Goal: Information Seeking & Learning: Compare options

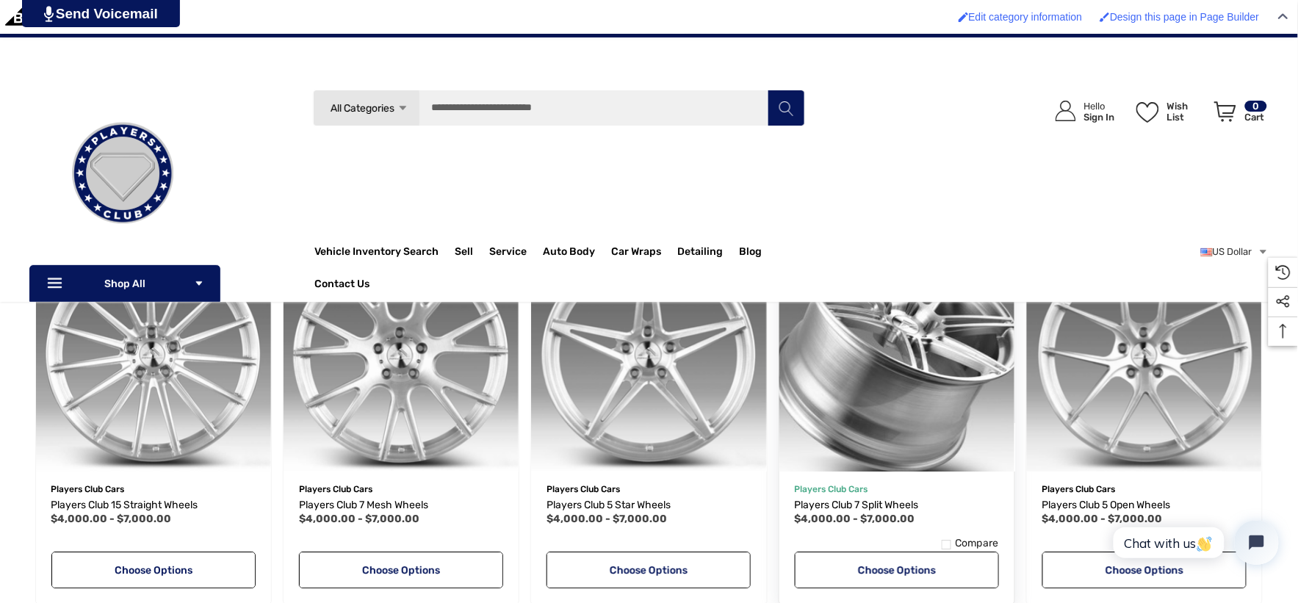
scroll to position [1061, 0]
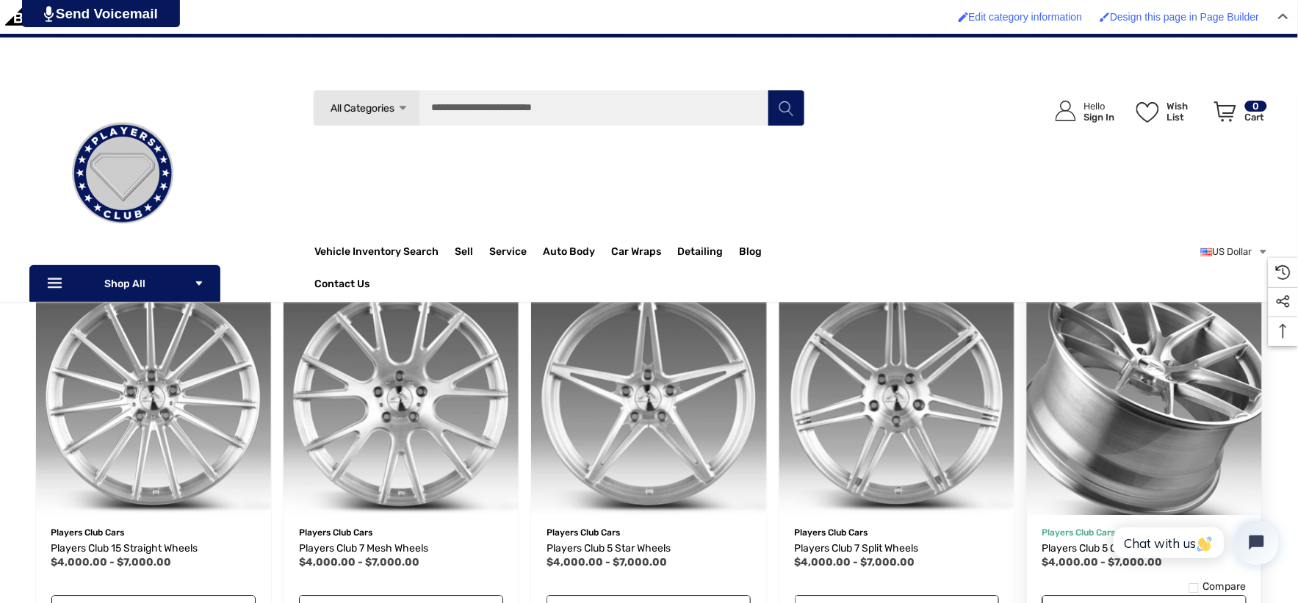
click at [1085, 495] on button "Quick view" at bounding box center [1097, 507] width 88 height 29
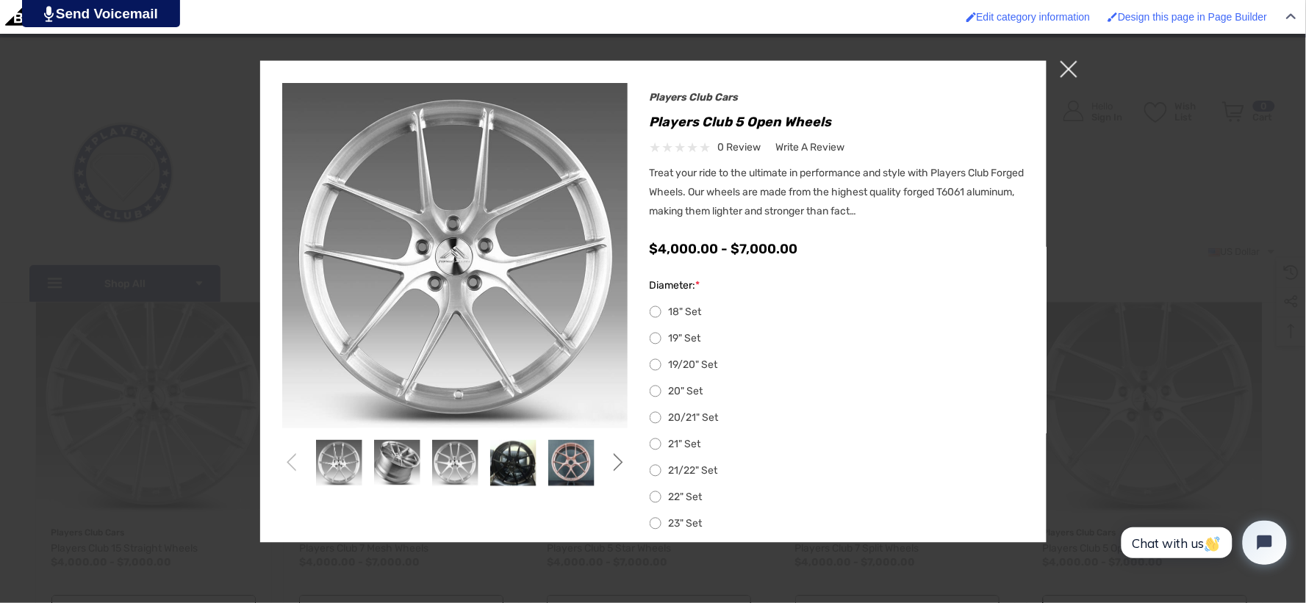
click at [1068, 74] on span "×" at bounding box center [1068, 68] width 17 height 17
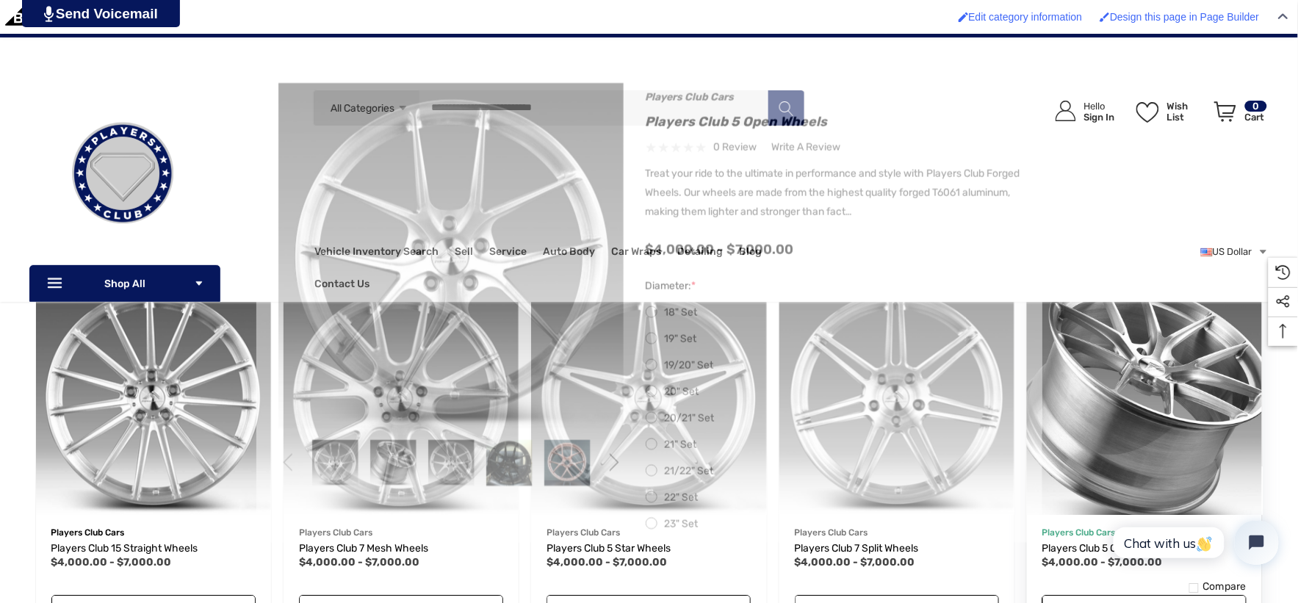
scroll to position [6, 0]
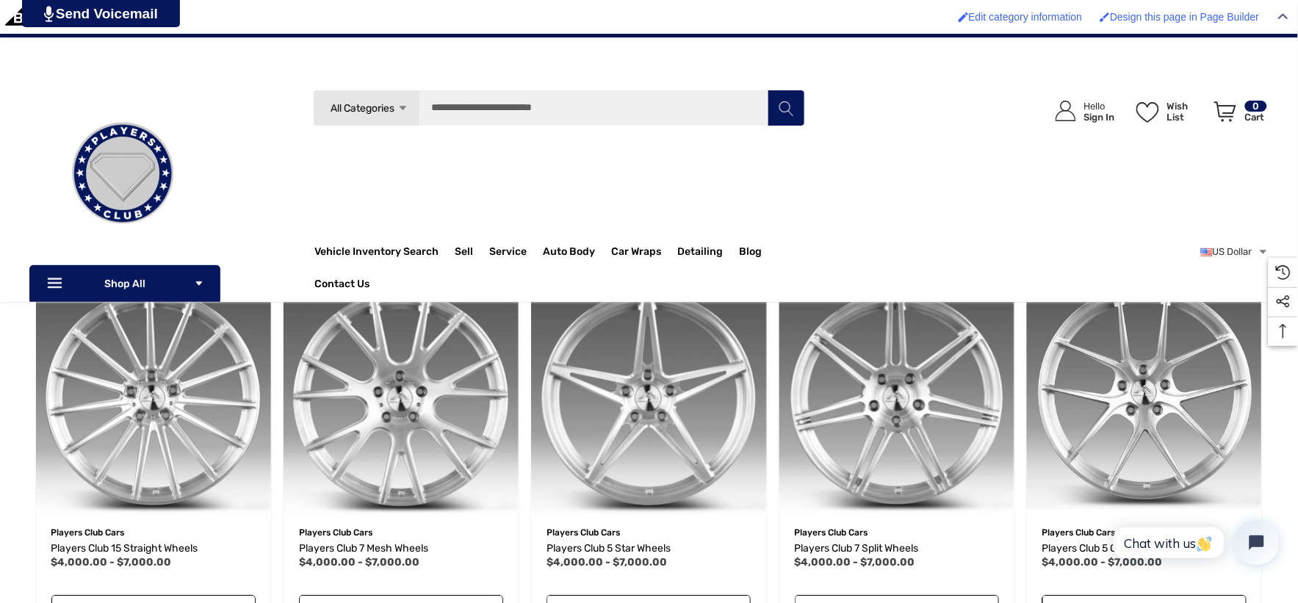
drag, startPoint x: 1083, startPoint y: 549, endPoint x: 1104, endPoint y: 489, distance: 63.2
click at [1104, 489] on button "Quick view" at bounding box center [1097, 501] width 88 height 29
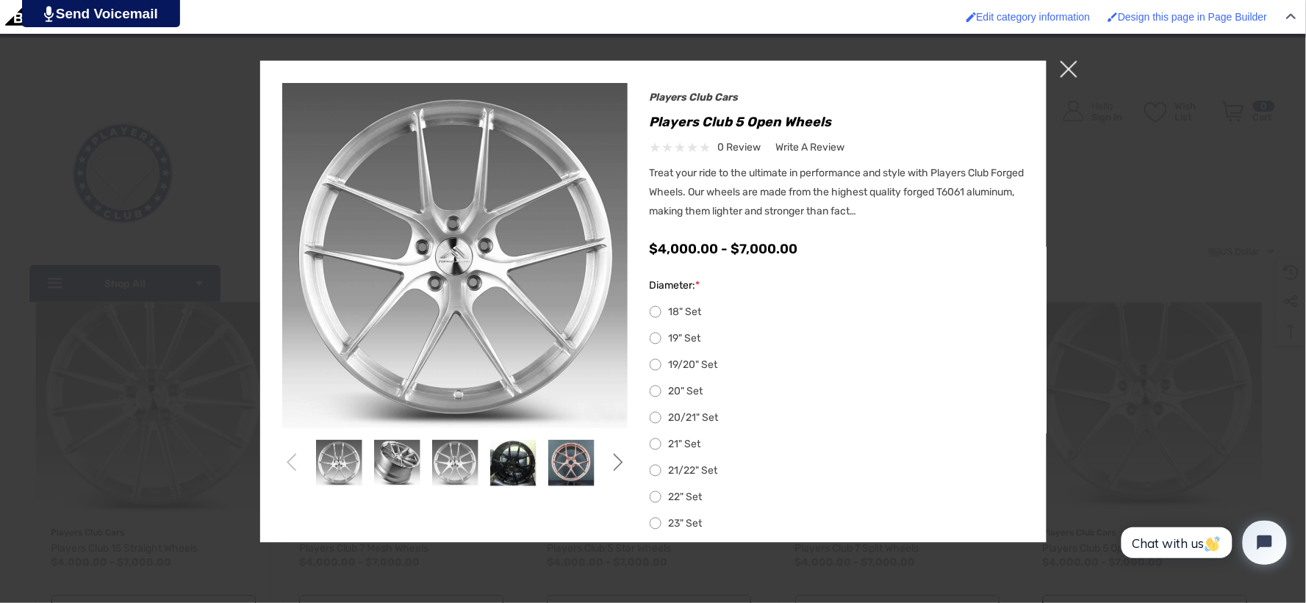
click at [1070, 73] on span "×" at bounding box center [1068, 68] width 17 height 17
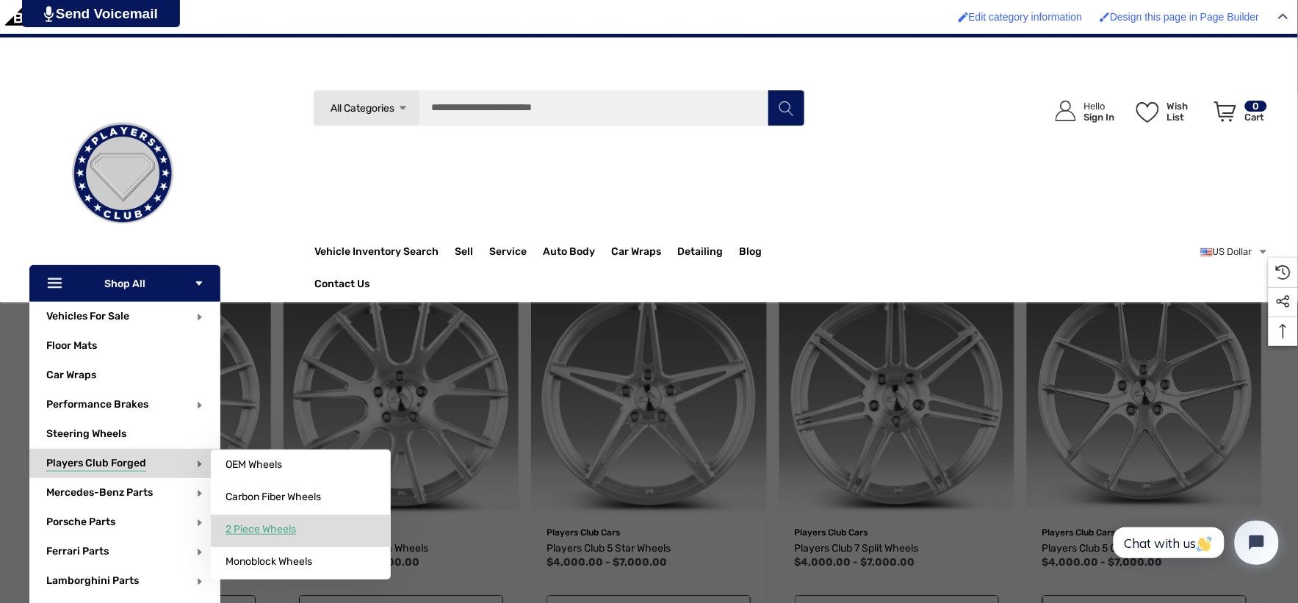
click at [254, 533] on span "2 Piece Wheels" at bounding box center [261, 529] width 71 height 13
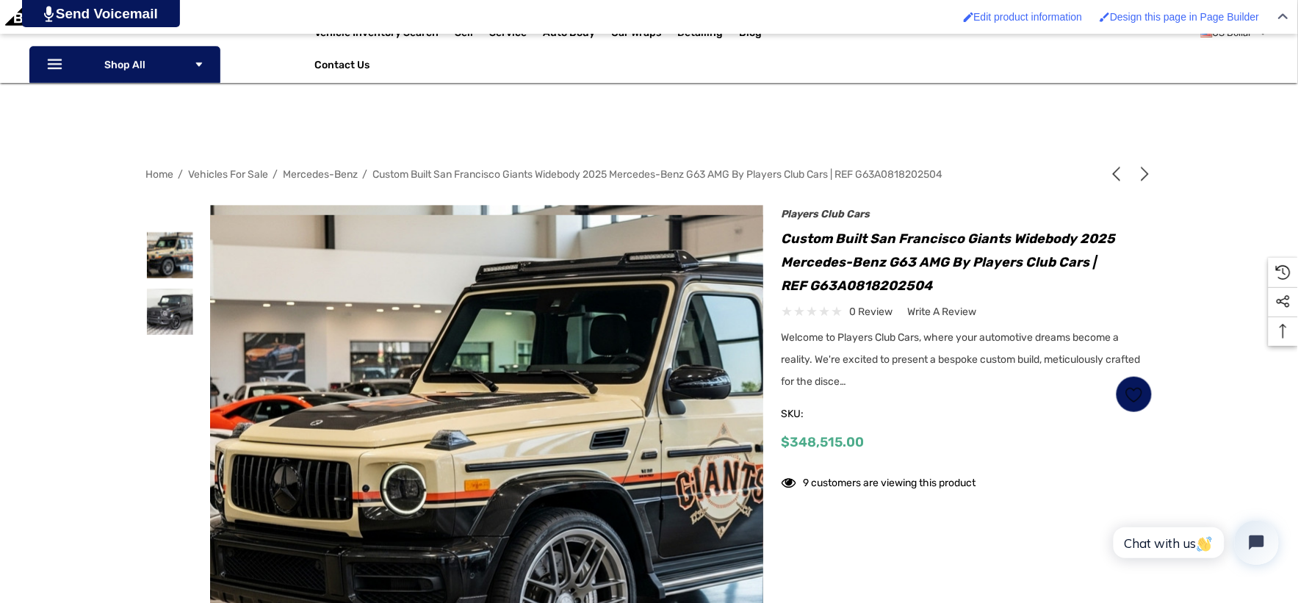
scroll to position [326, 0]
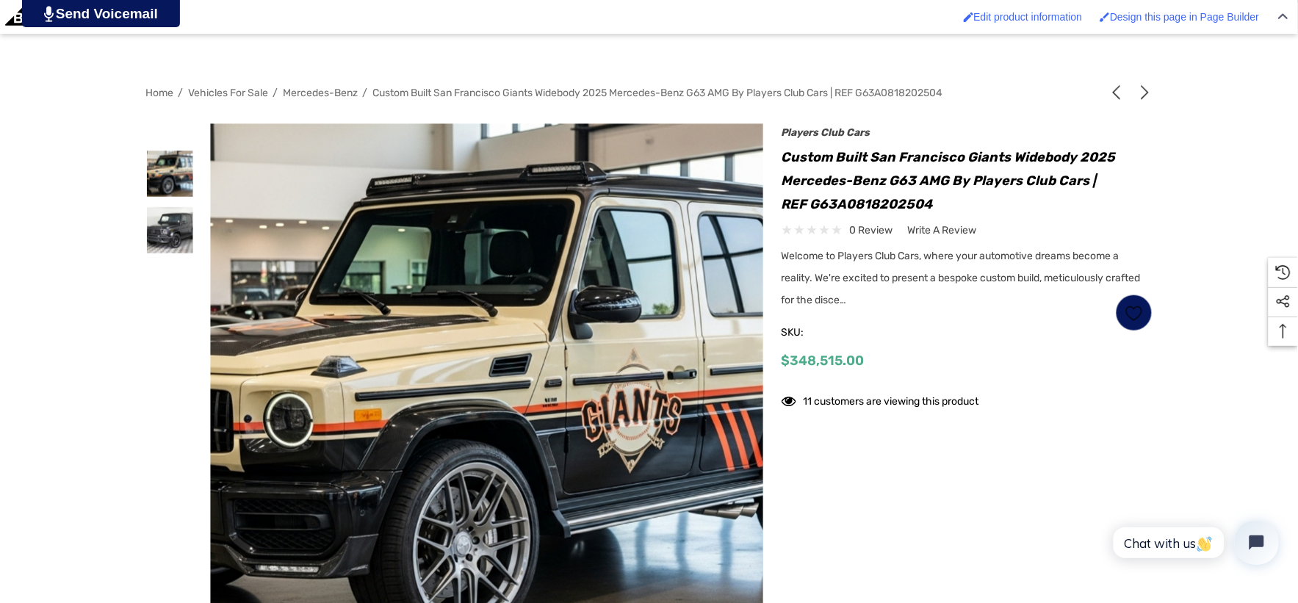
click at [328, 96] on span "Mercedes-Benz" at bounding box center [321, 93] width 75 height 12
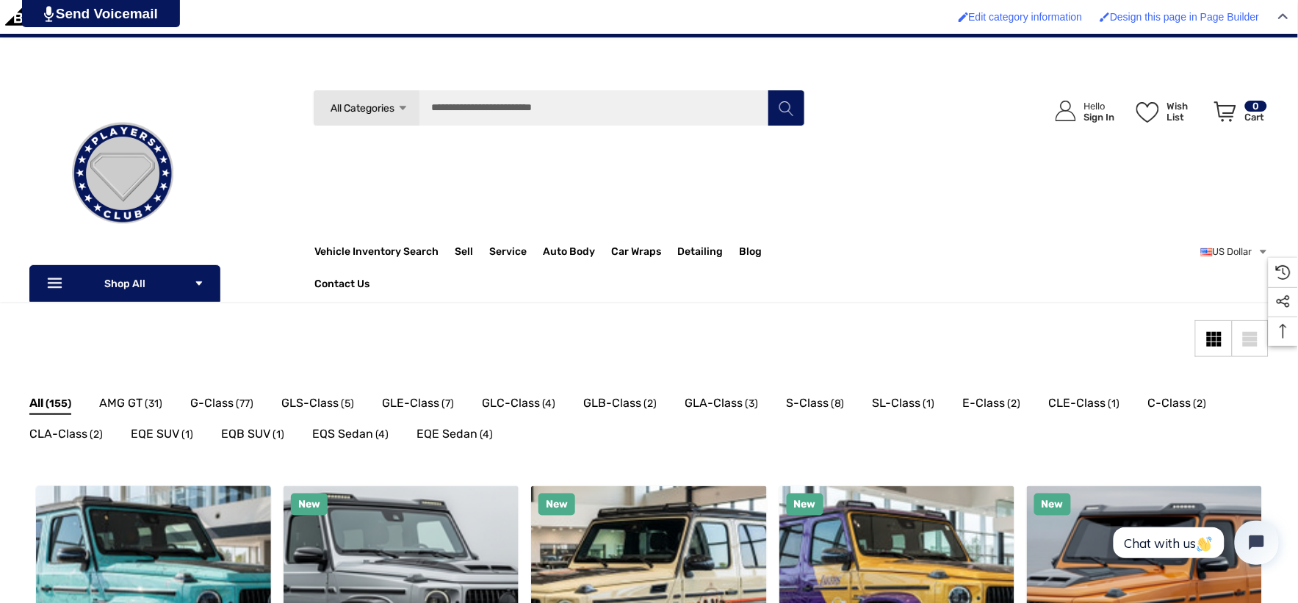
scroll to position [163, 0]
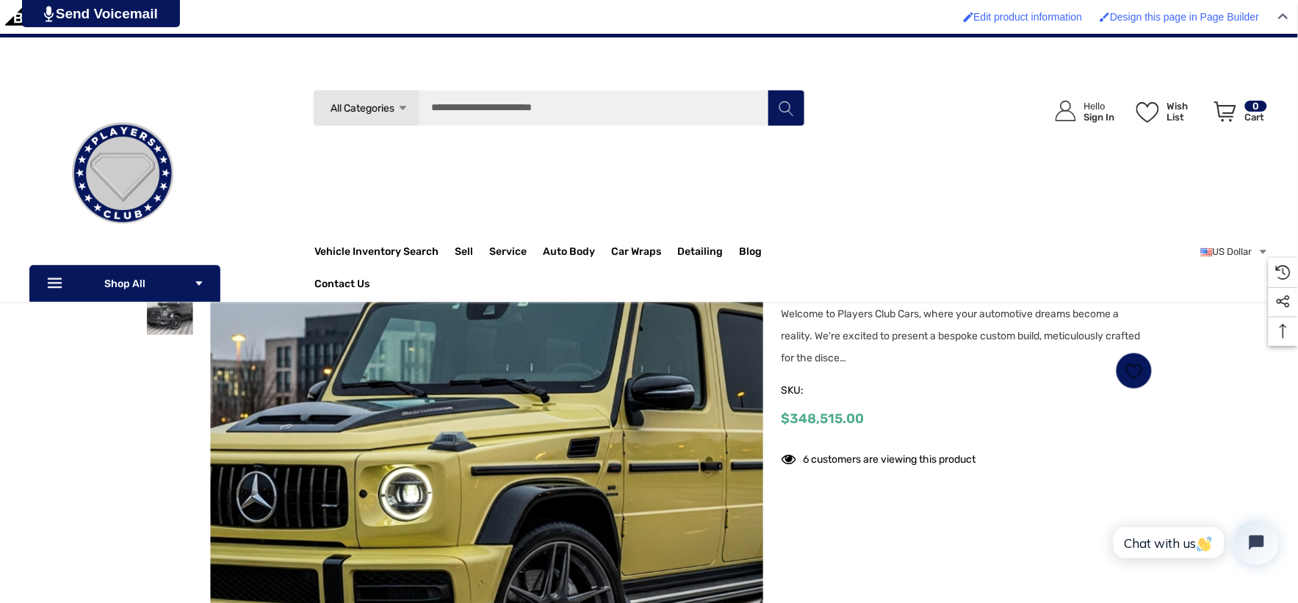
scroll to position [82, 0]
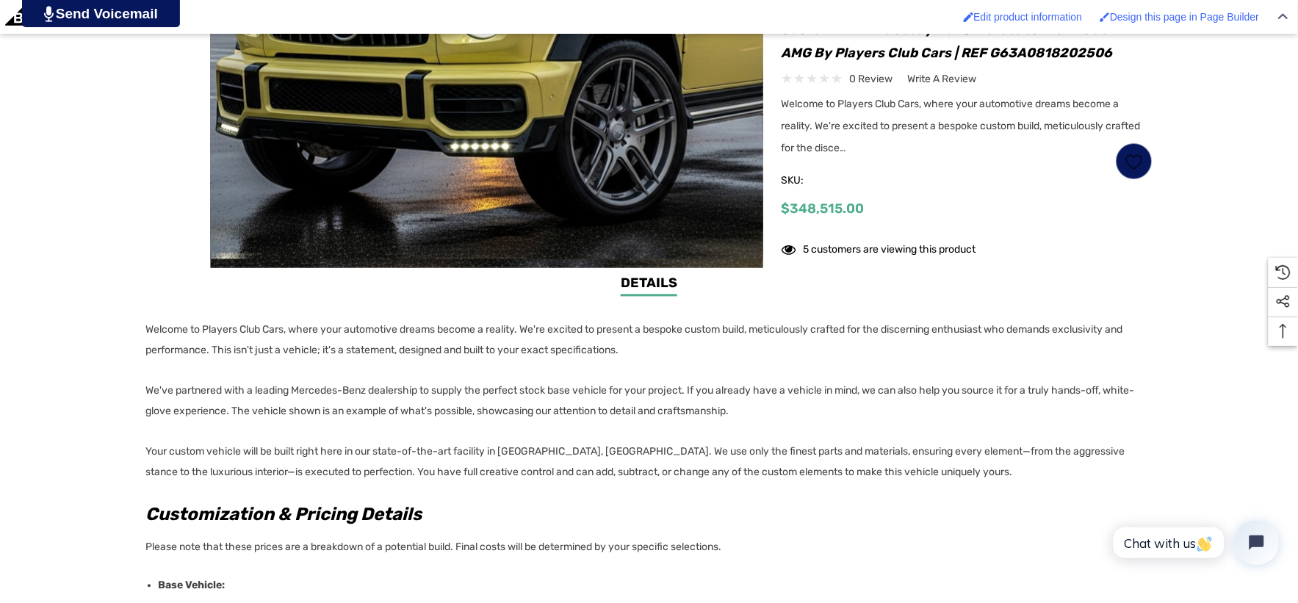
scroll to position [816, 0]
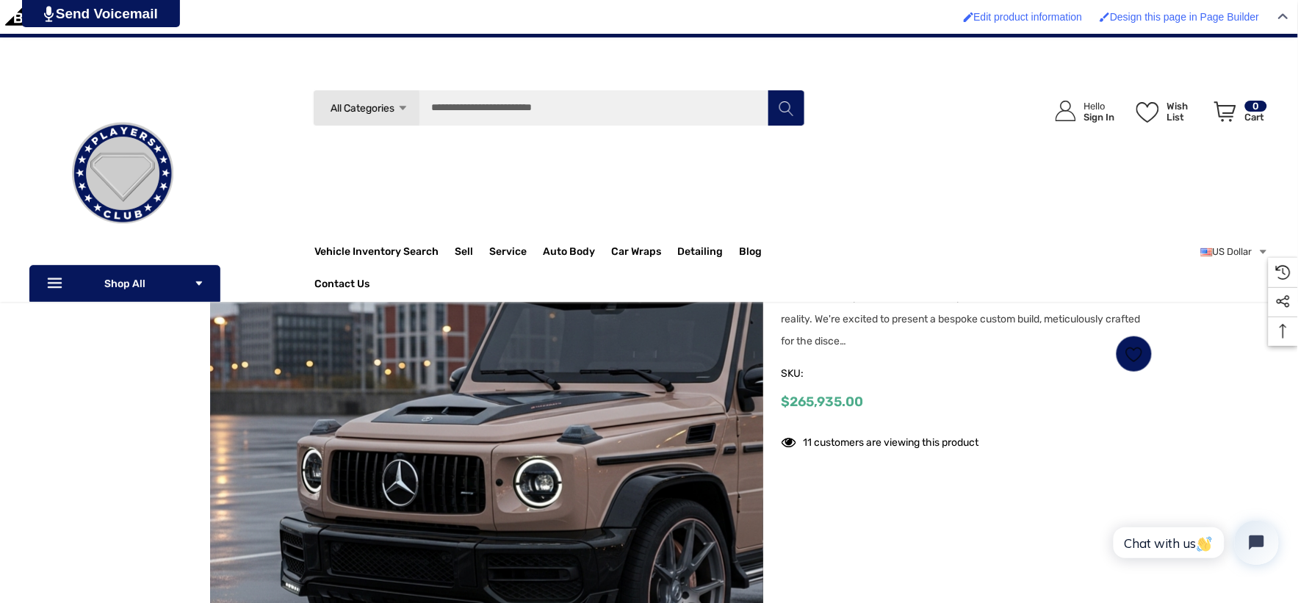
scroll to position [82, 0]
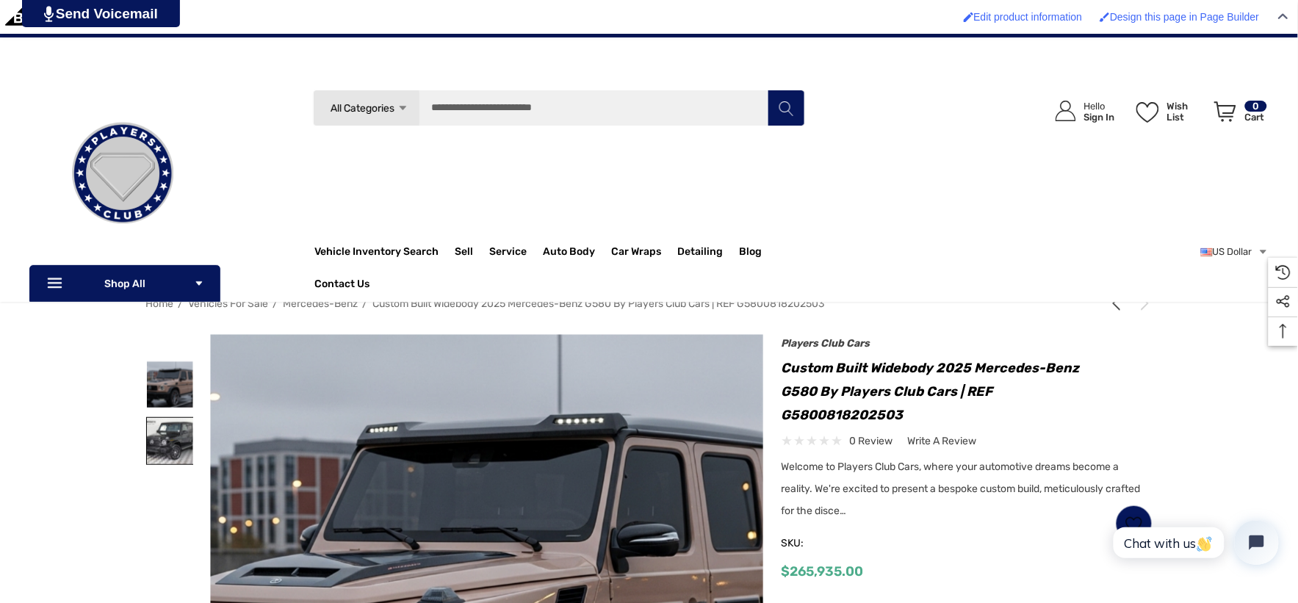
click at [163, 438] on img at bounding box center [170, 441] width 46 height 46
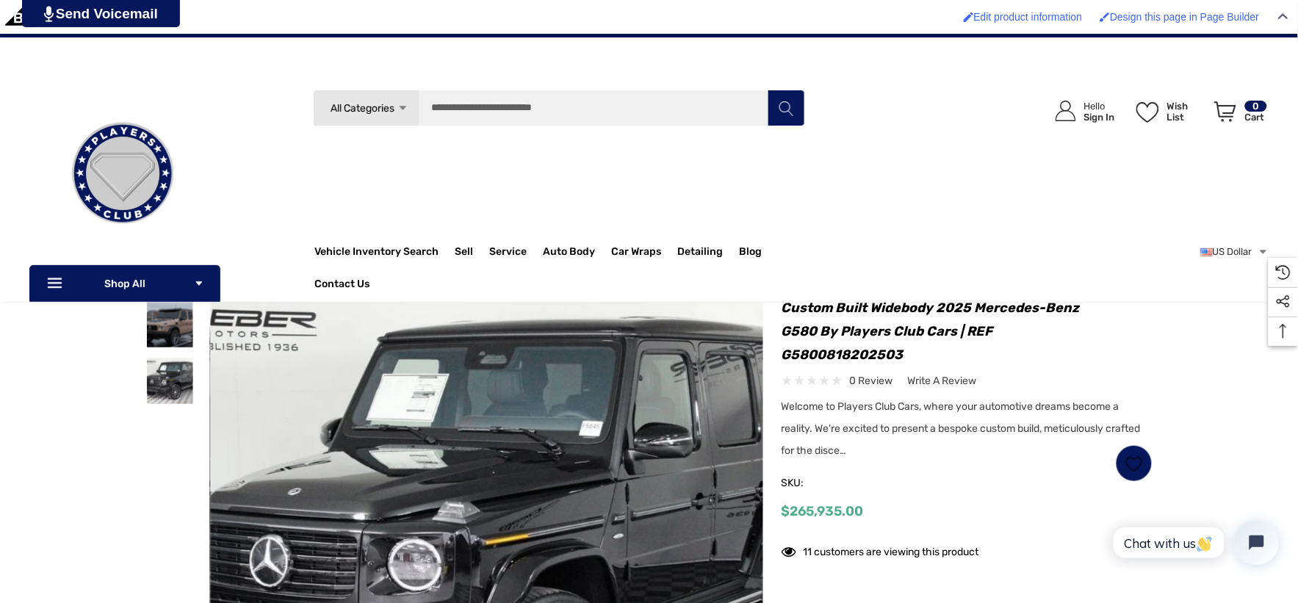
scroll to position [0, 0]
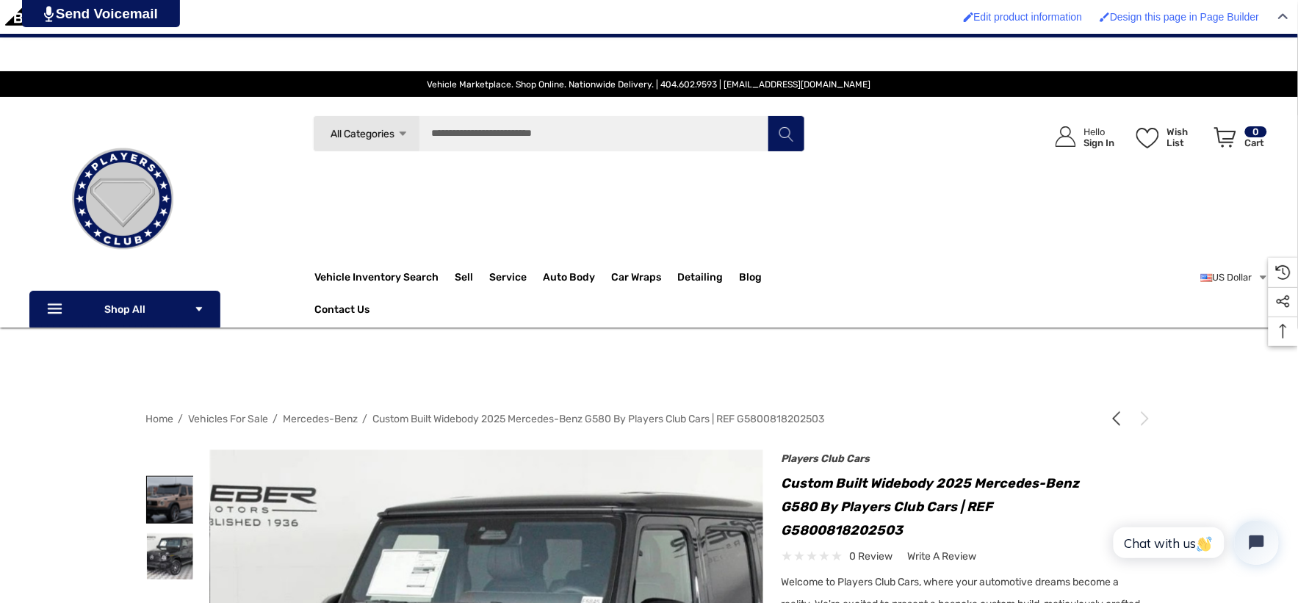
click at [169, 511] on img at bounding box center [170, 500] width 46 height 46
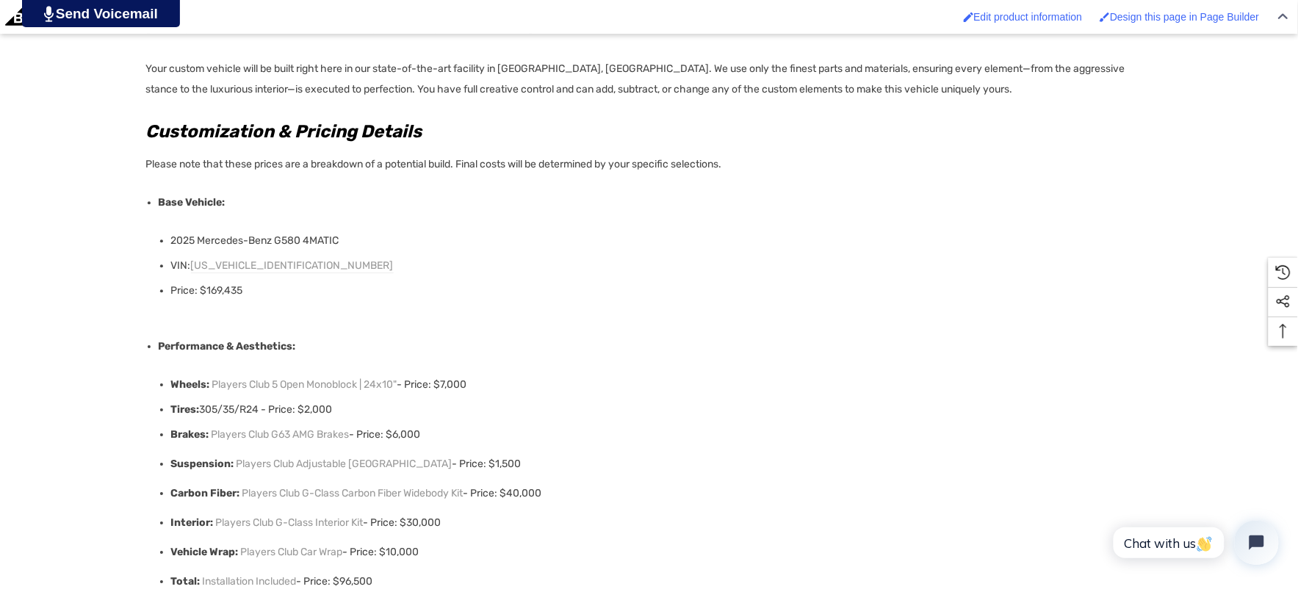
scroll to position [1143, 0]
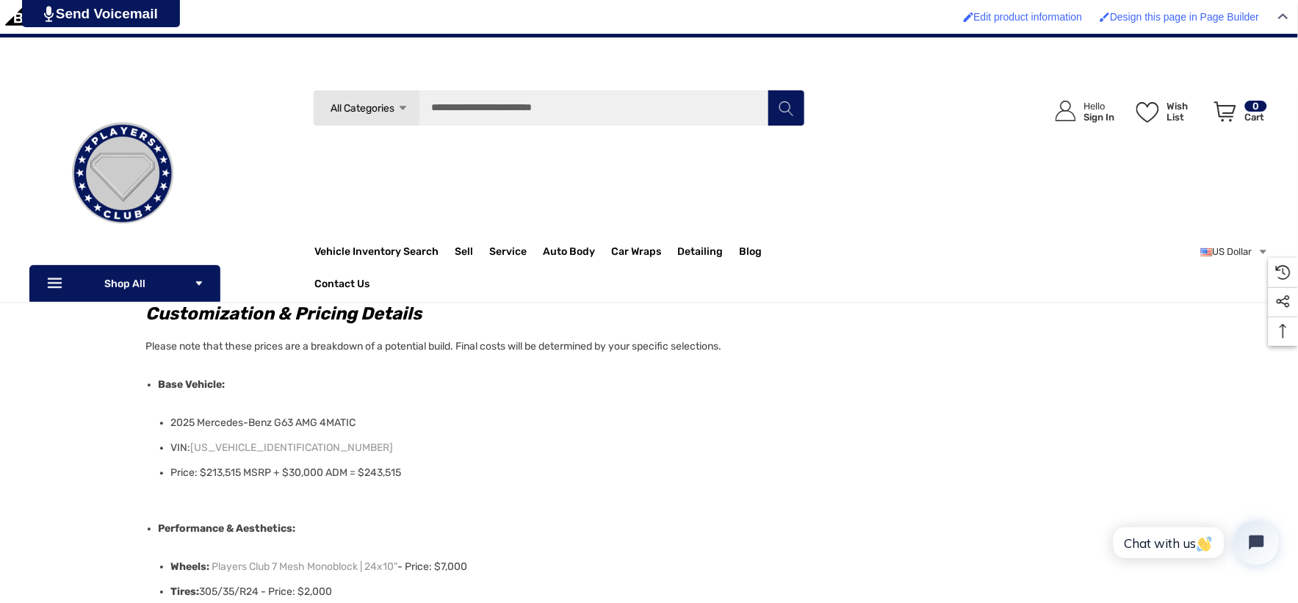
scroll to position [735, 0]
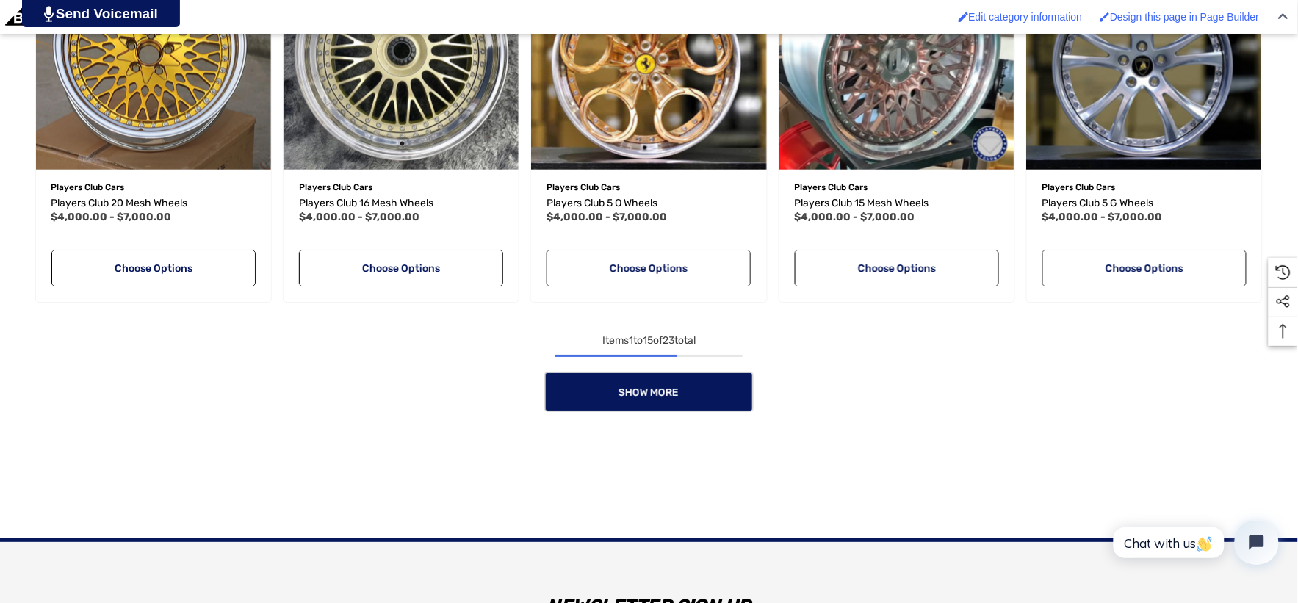
scroll to position [1470, 0]
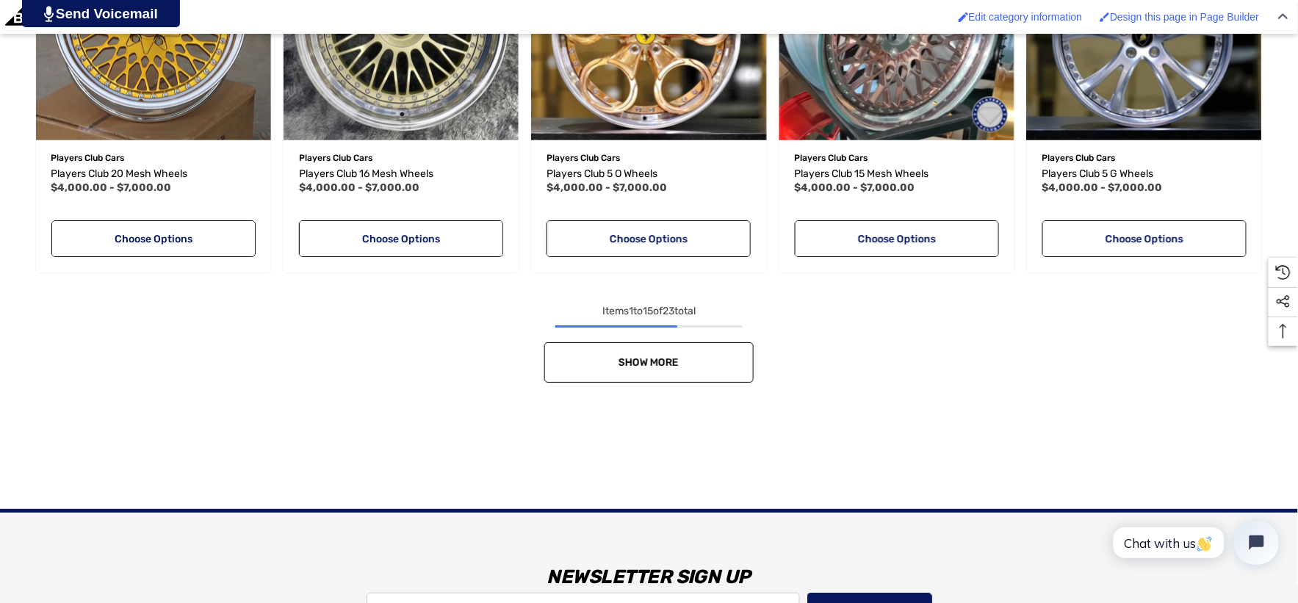
click at [625, 350] on link "Show More" at bounding box center [648, 362] width 209 height 40
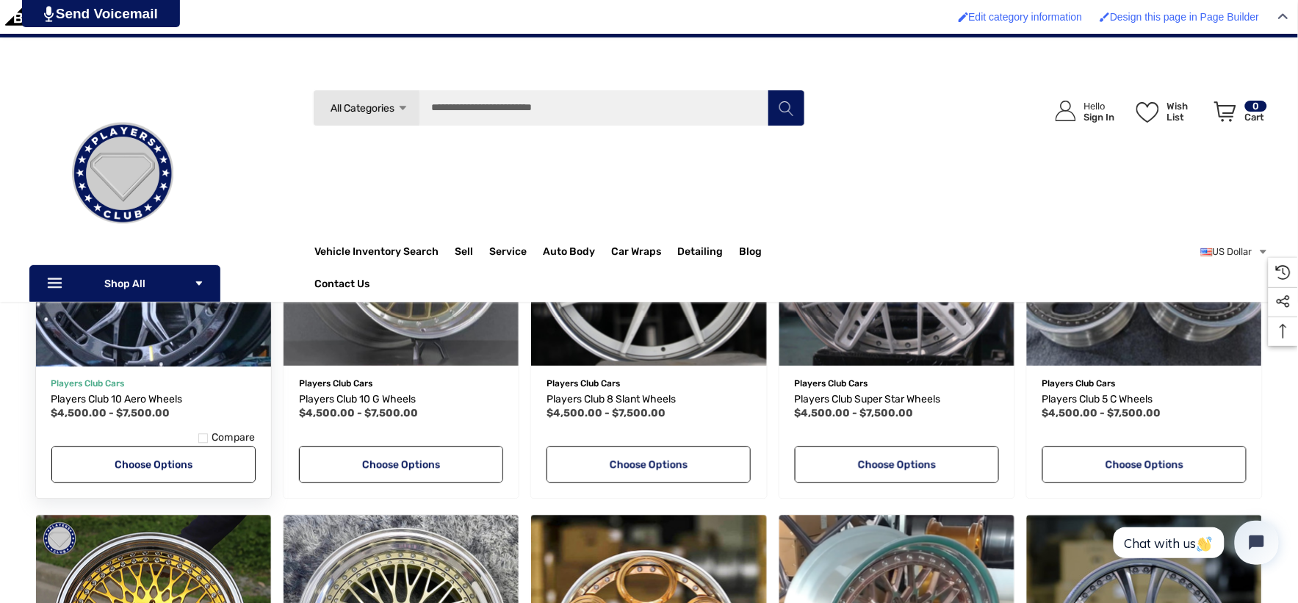
scroll to position [816, 0]
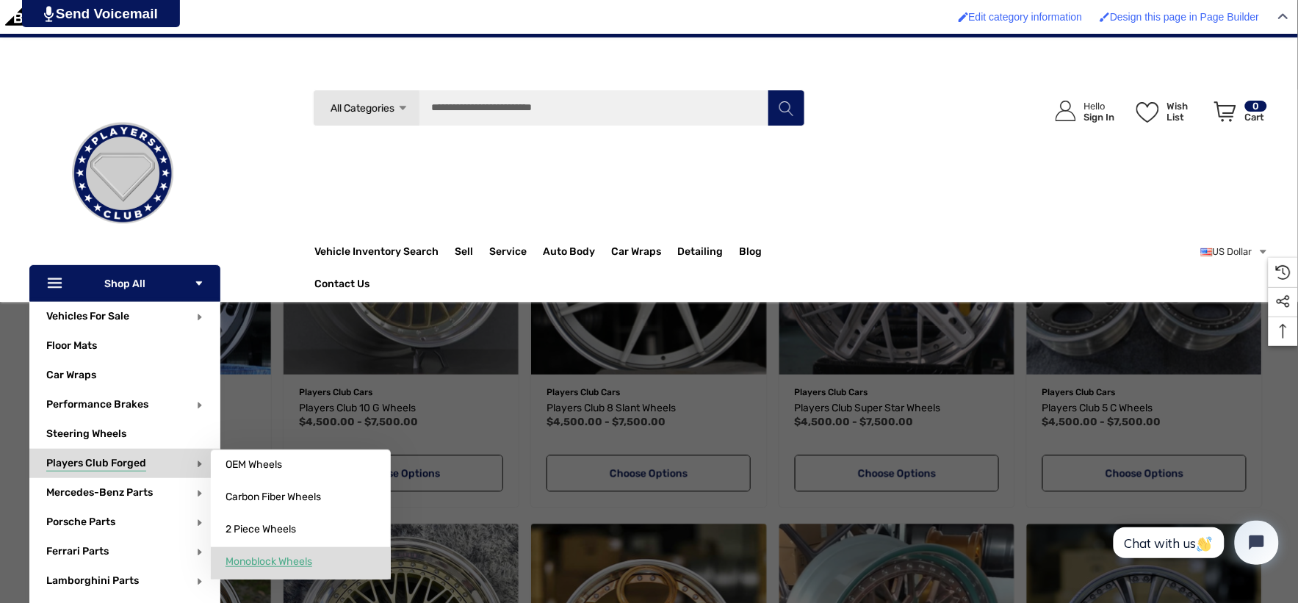
click at [262, 563] on span "Monoblock Wheels" at bounding box center [269, 561] width 87 height 13
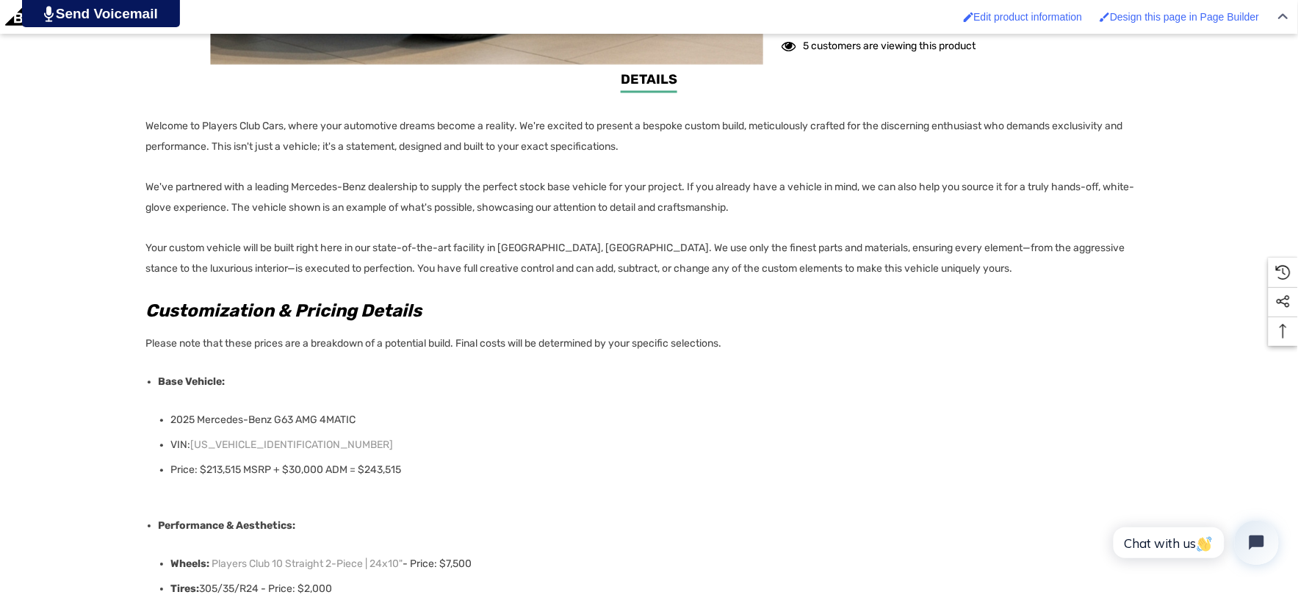
scroll to position [979, 0]
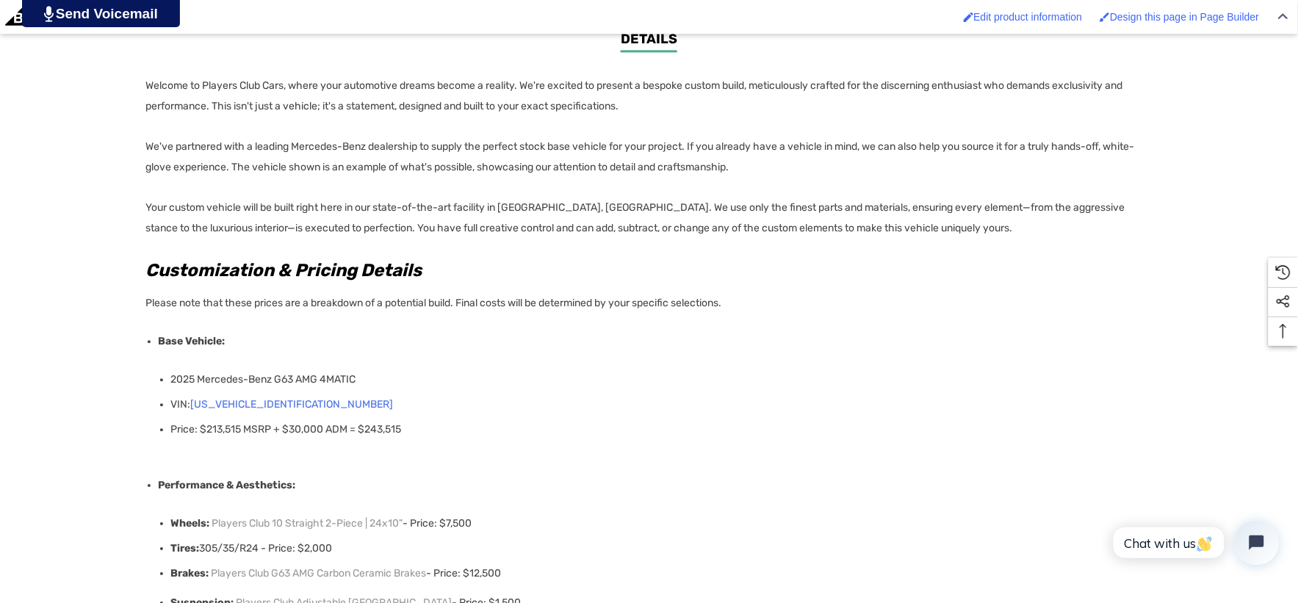
click at [290, 398] on link "W1NWH5AB7SX054656" at bounding box center [292, 405] width 203 height 21
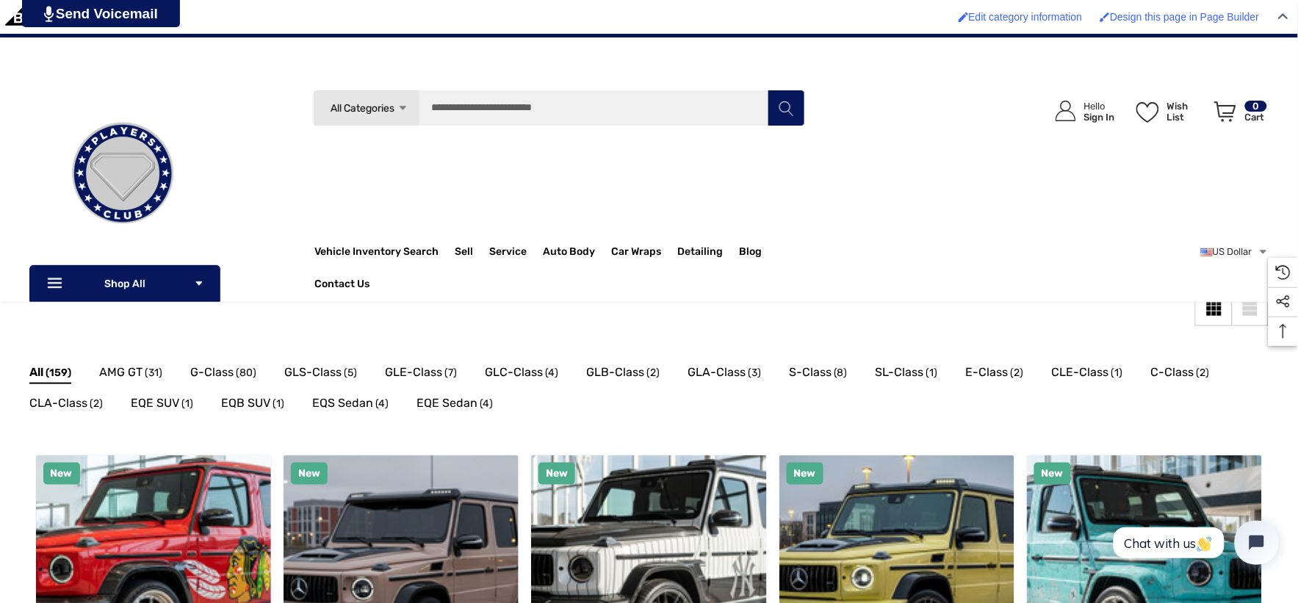
scroll to position [163, 0]
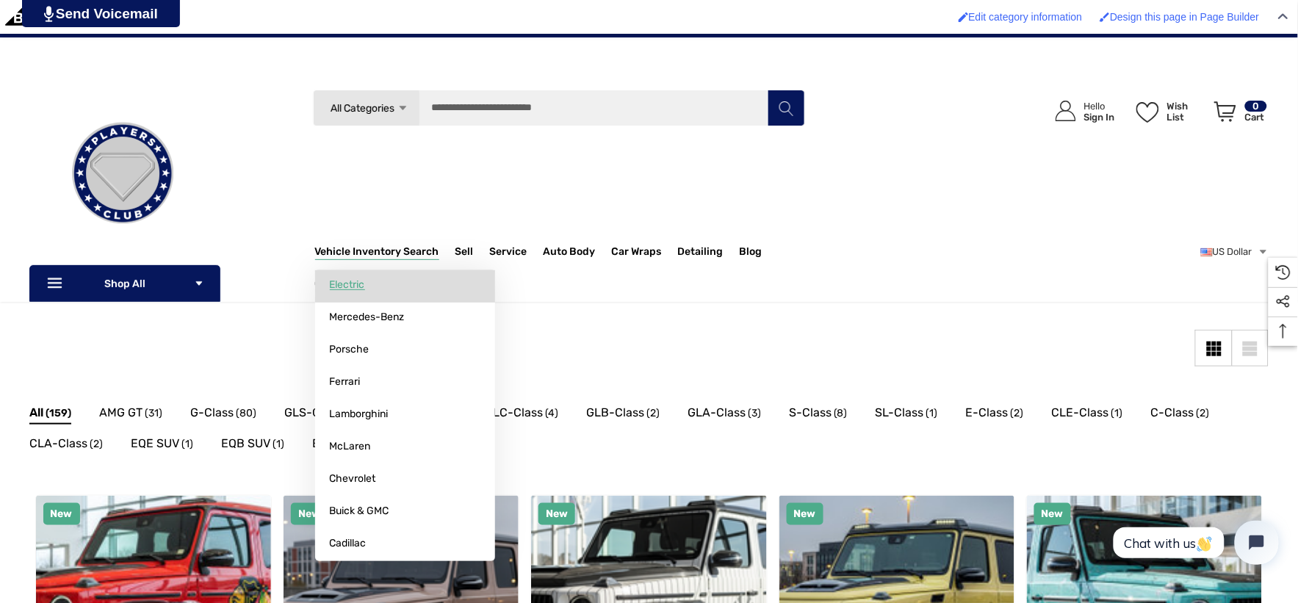
click at [360, 285] on span "Electric" at bounding box center [347, 284] width 35 height 13
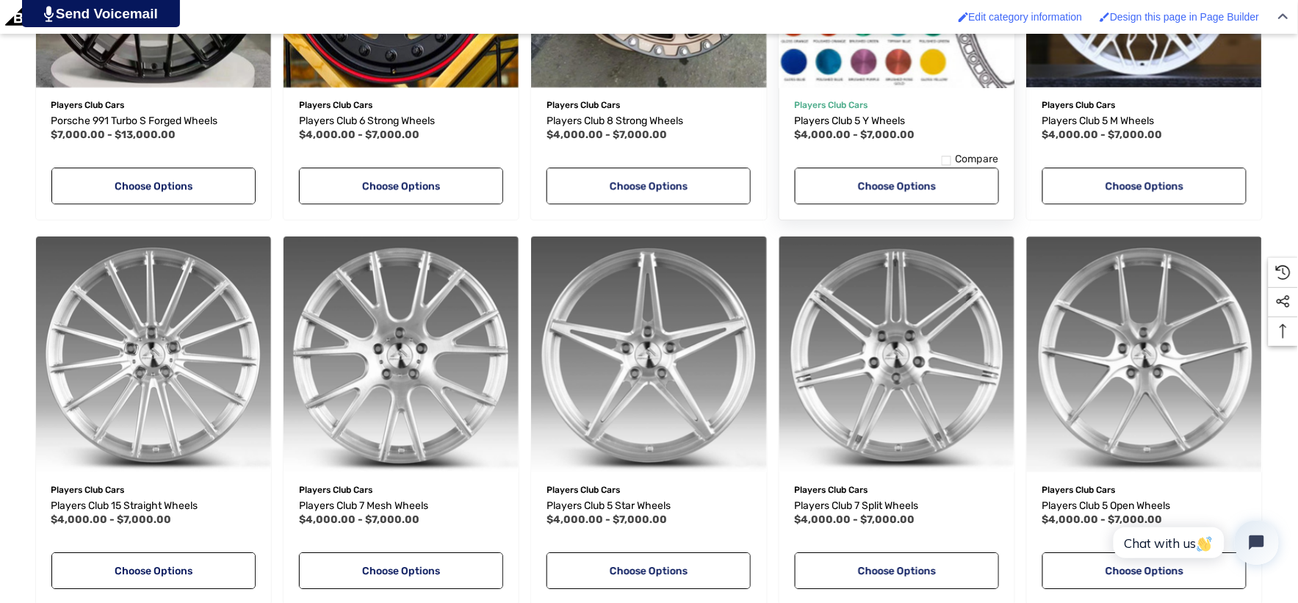
scroll to position [1143, 0]
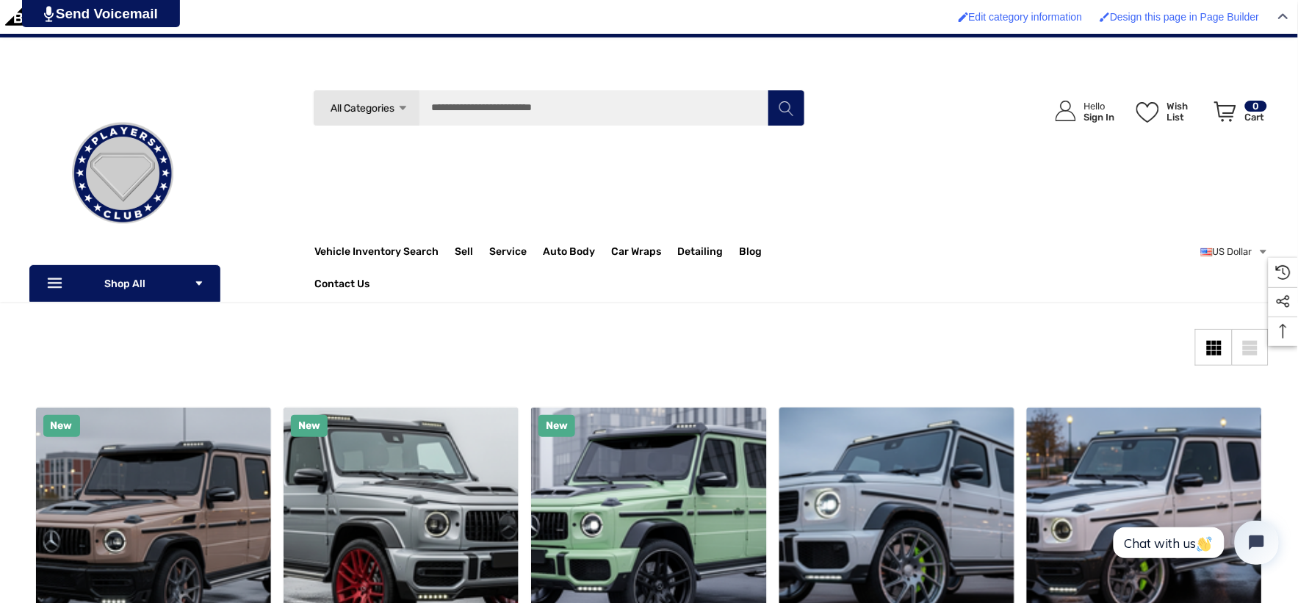
scroll to position [163, 0]
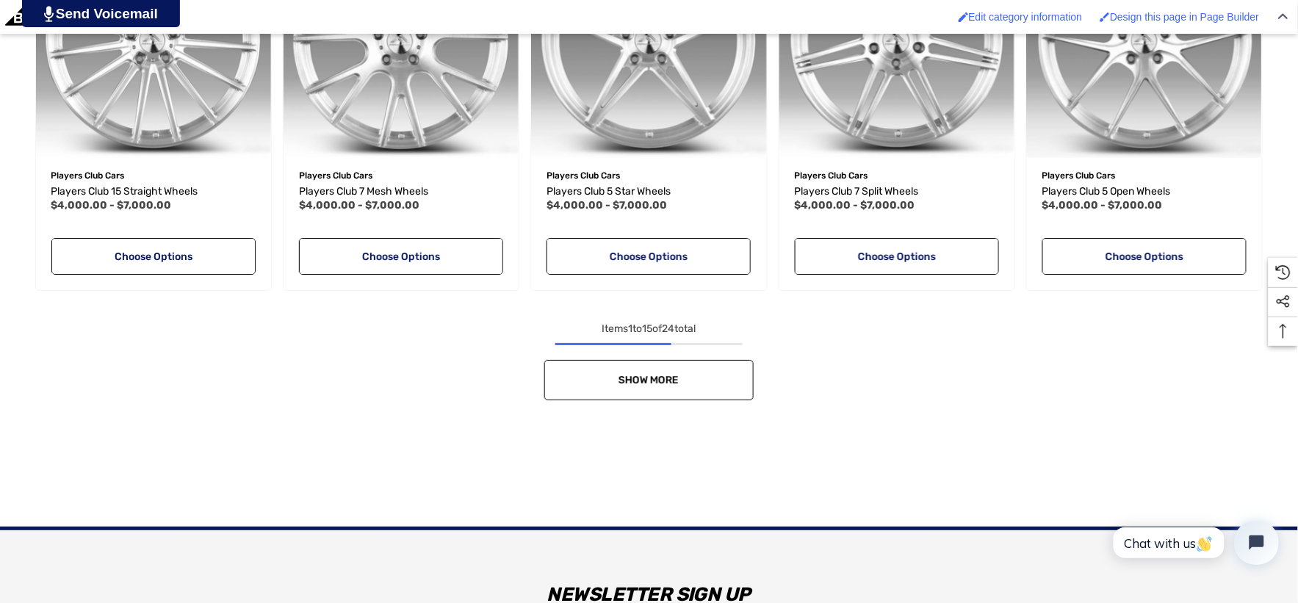
scroll to position [1470, 0]
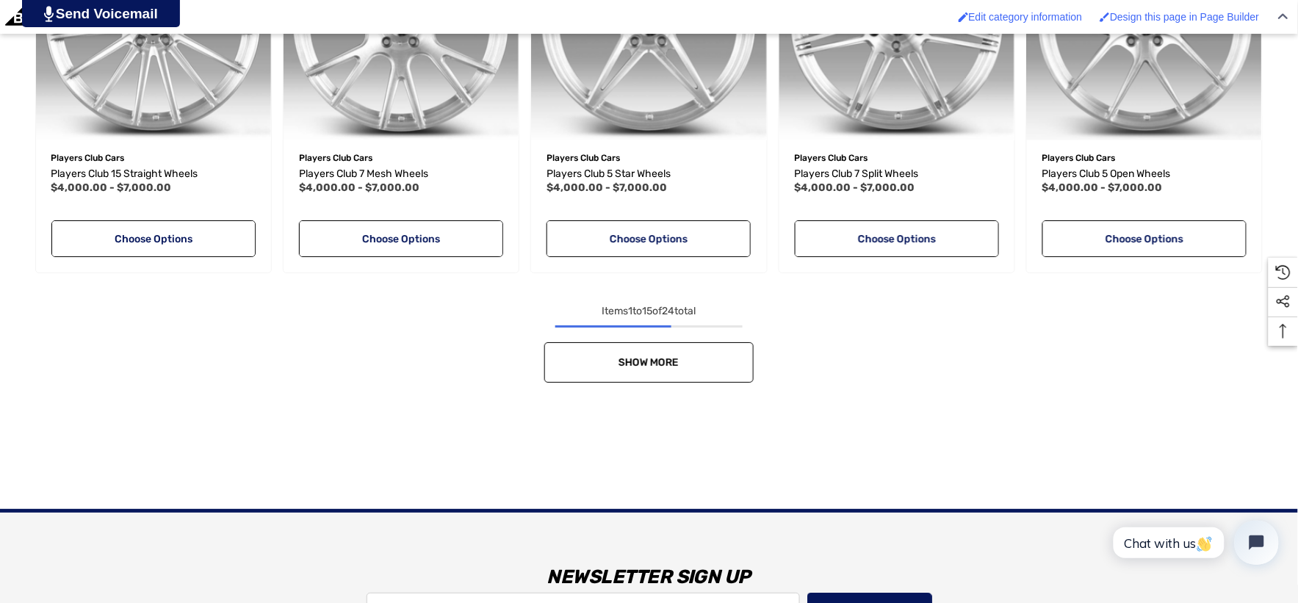
click at [555, 350] on link "Show More" at bounding box center [648, 362] width 209 height 40
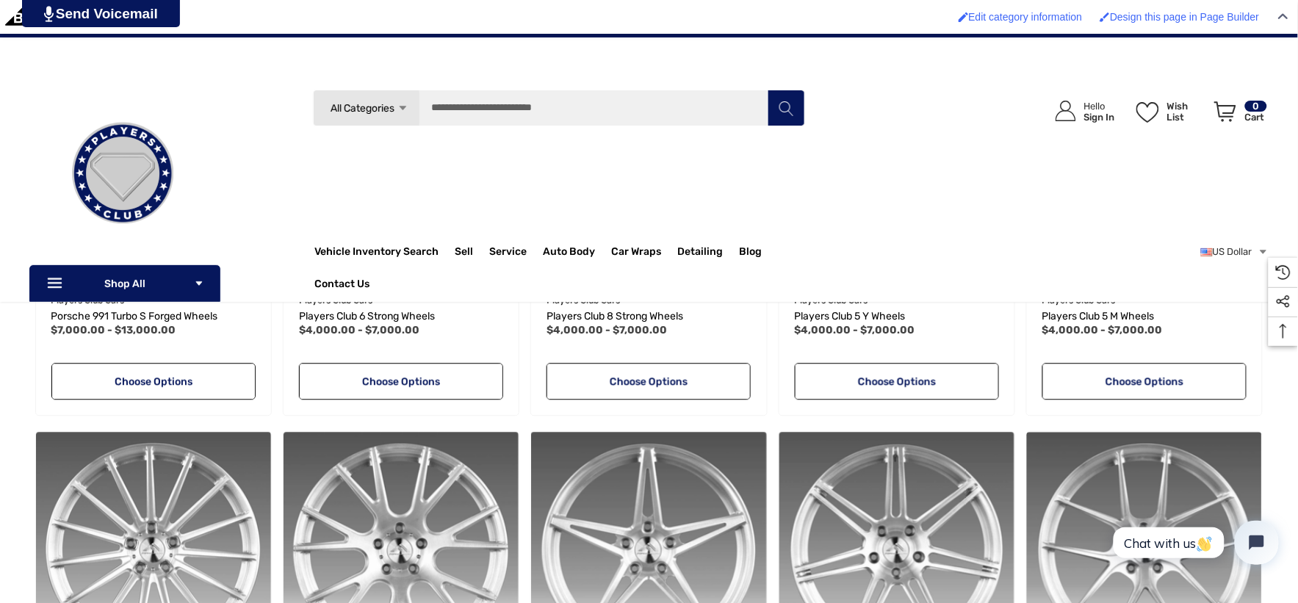
scroll to position [652, 0]
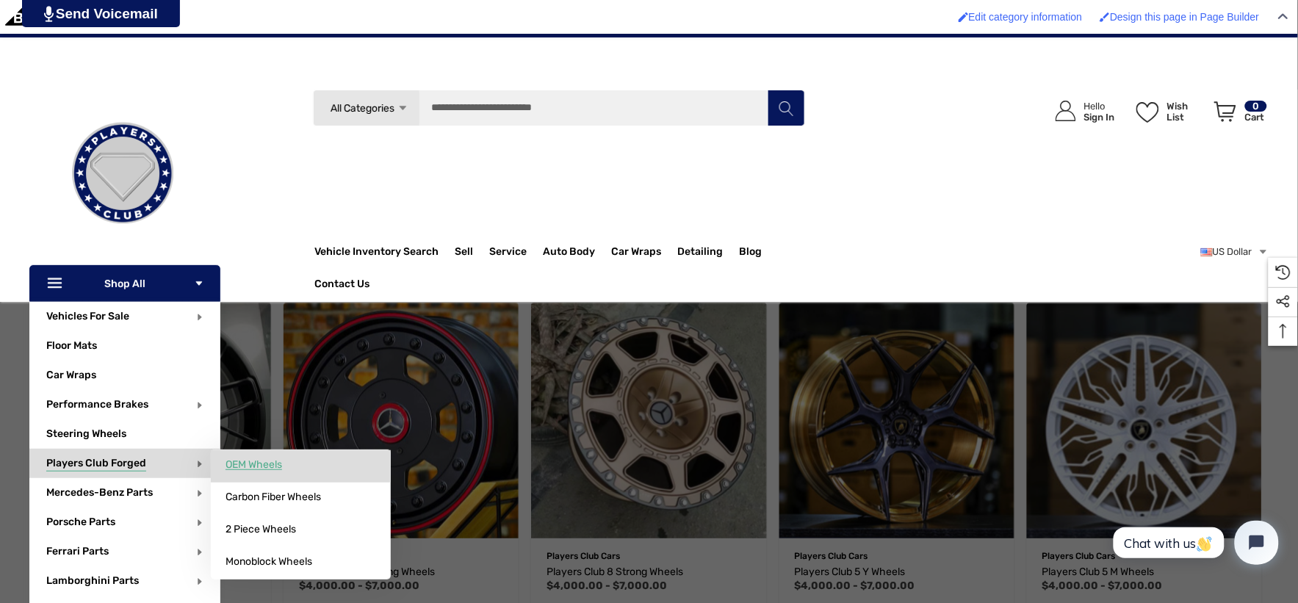
click at [267, 467] on span "OEM Wheels" at bounding box center [254, 464] width 57 height 13
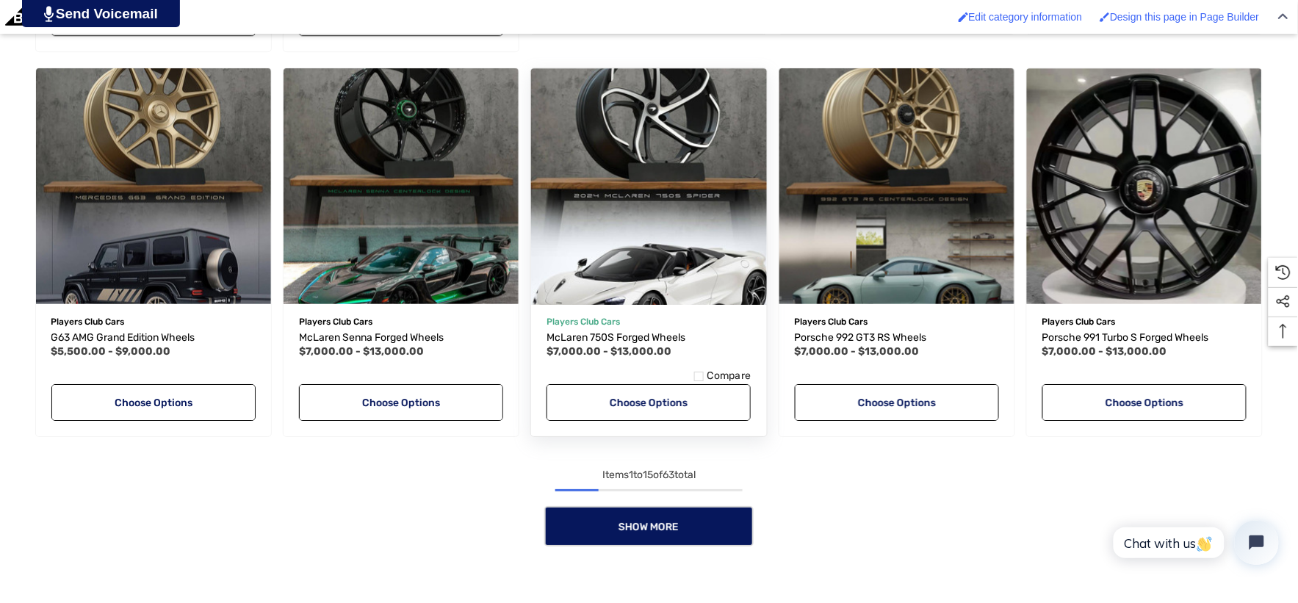
scroll to position [1470, 0]
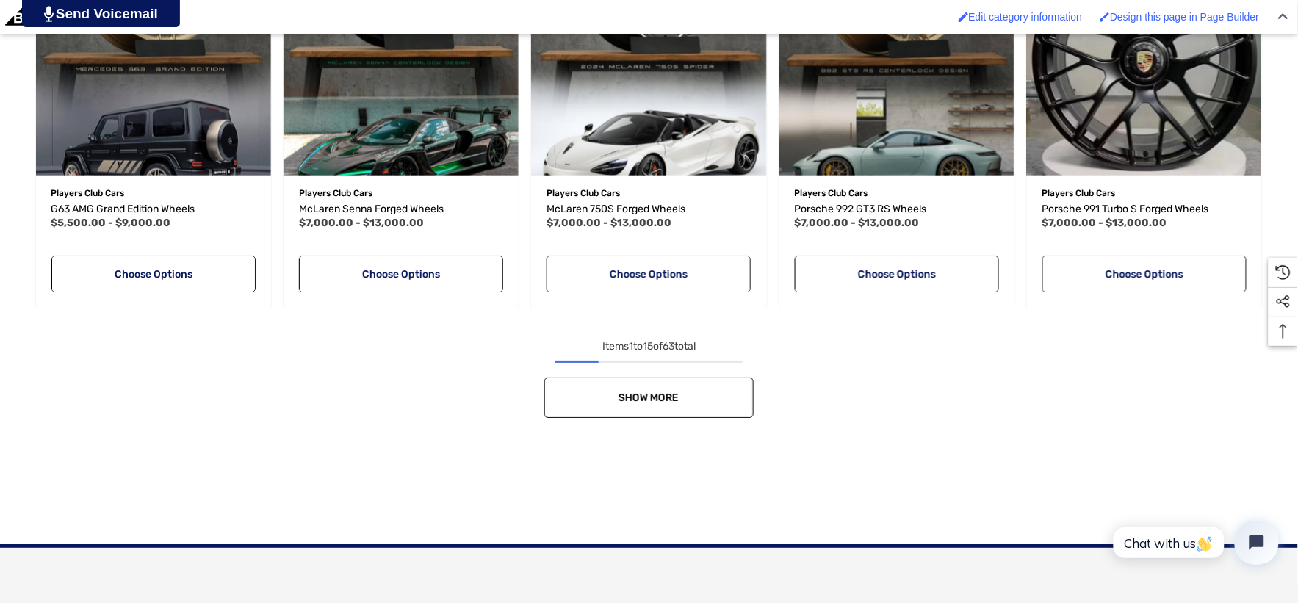
click at [699, 400] on link "Show More" at bounding box center [648, 398] width 209 height 40
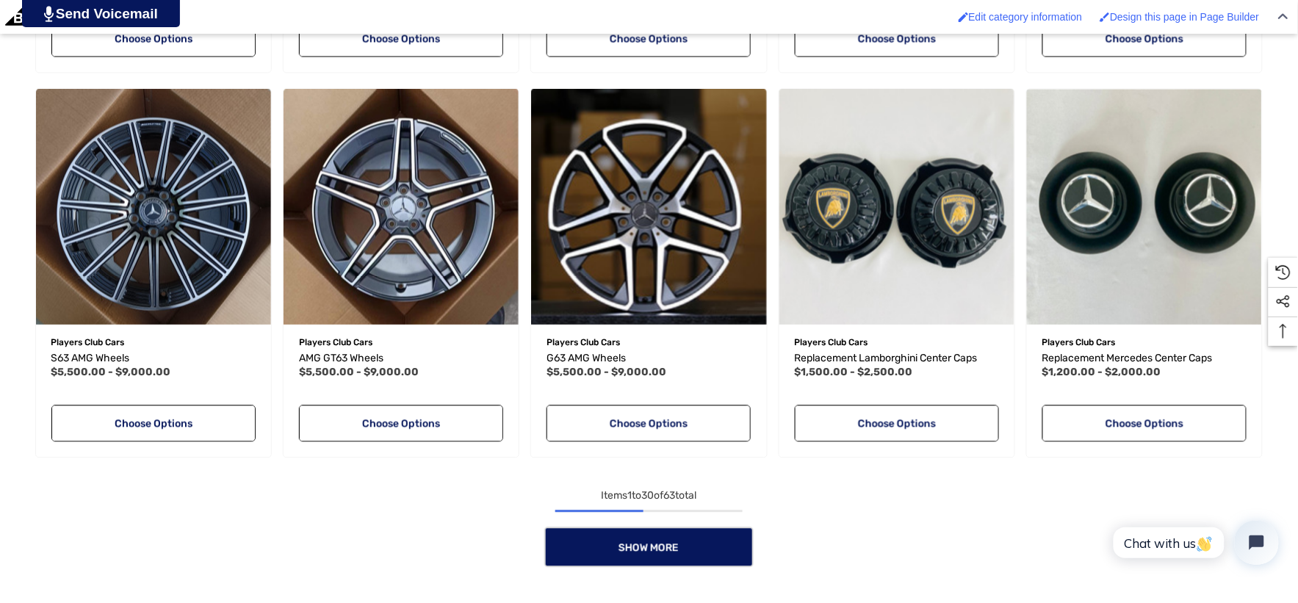
scroll to position [2531, 0]
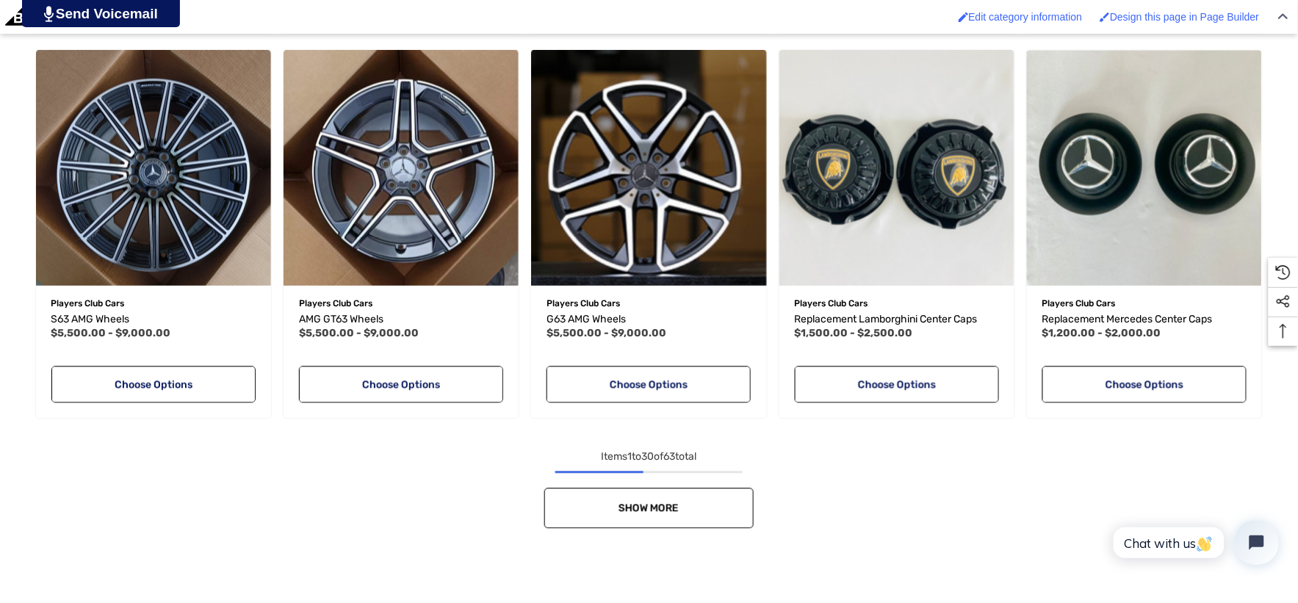
click at [688, 496] on link "Show More" at bounding box center [648, 508] width 209 height 40
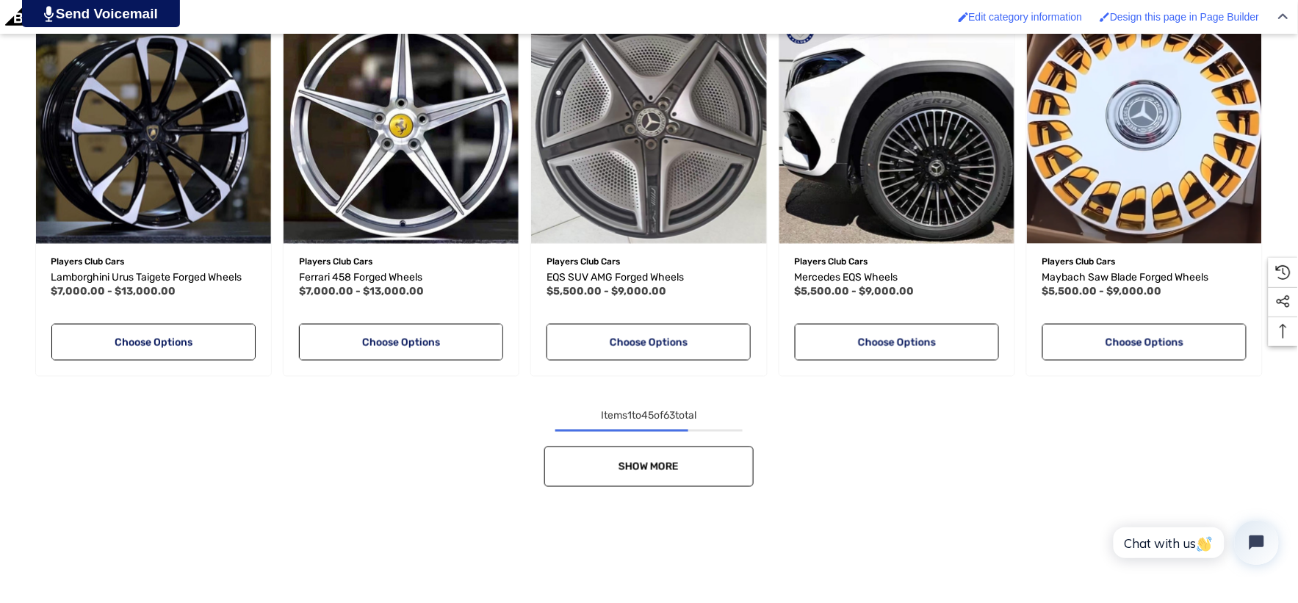
scroll to position [3755, 0]
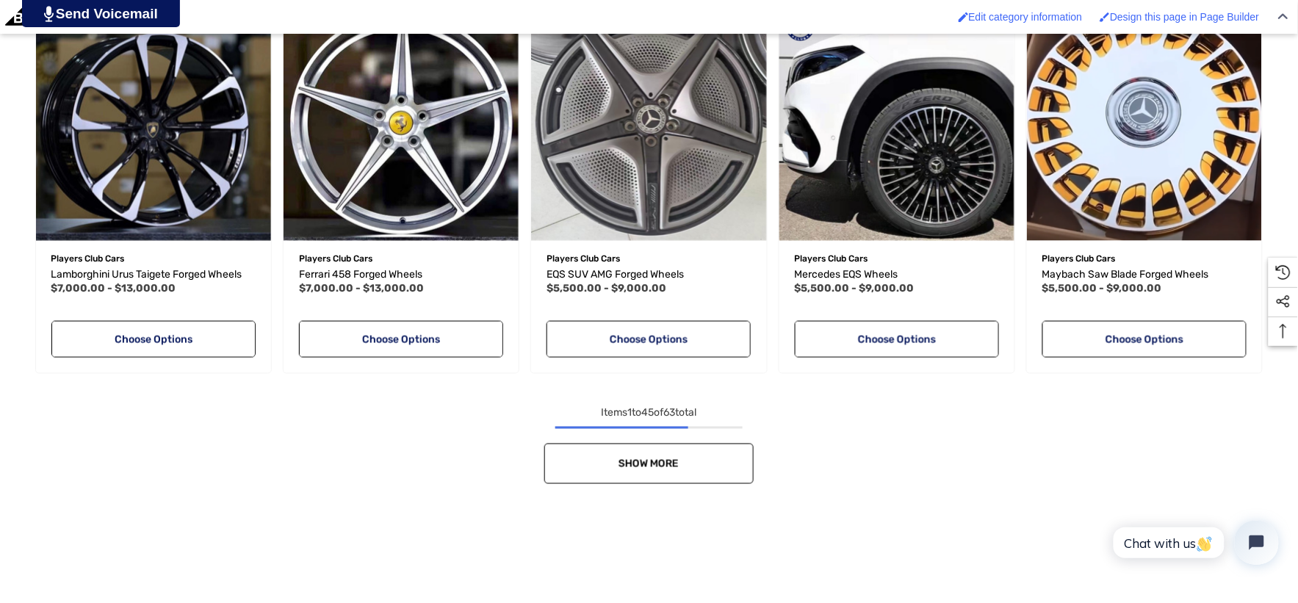
click at [691, 461] on link "Show More" at bounding box center [648, 464] width 209 height 40
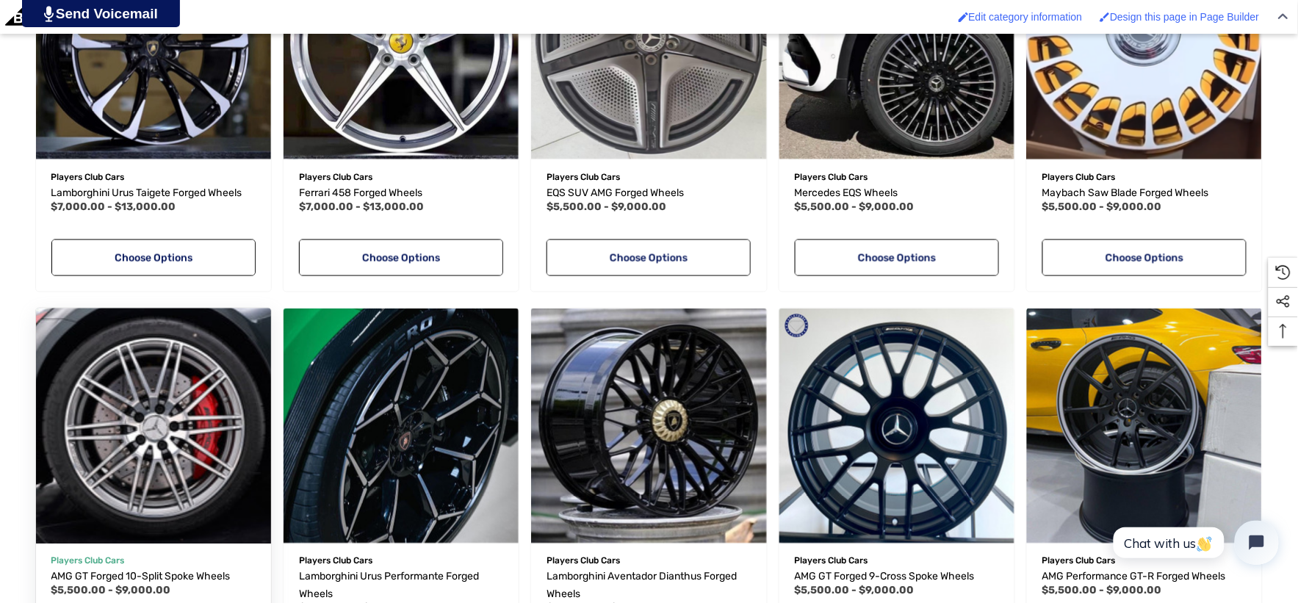
scroll to position [3918, 0]
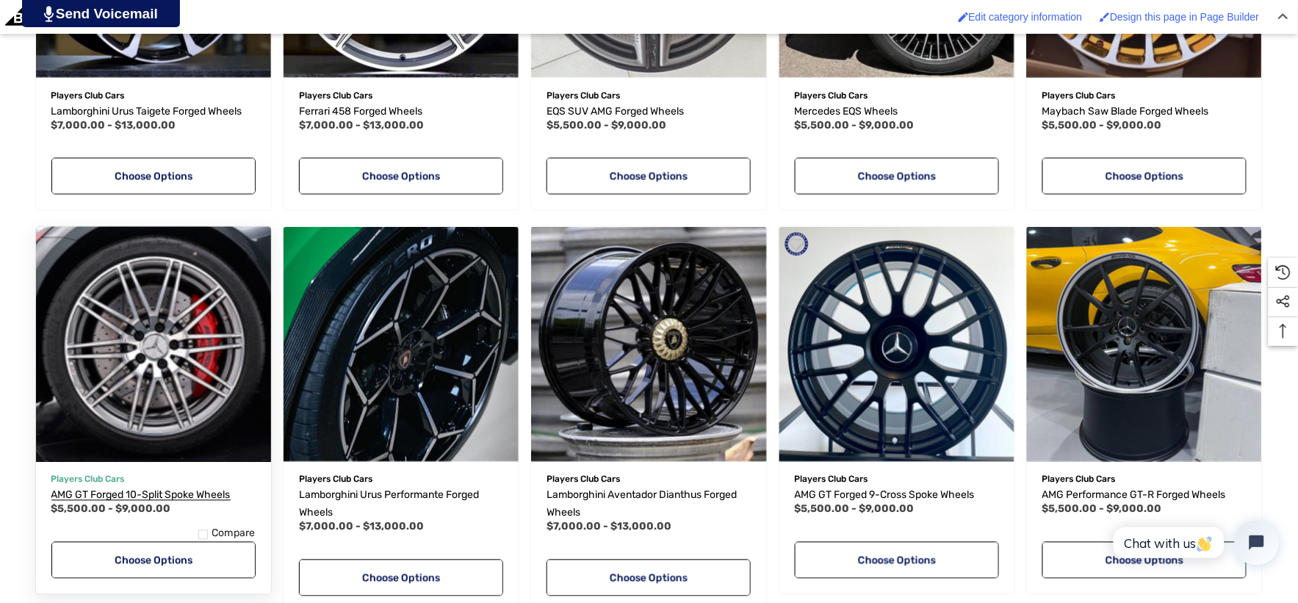
click at [181, 496] on span "AMG GT Forged 10-Split Spoke Wheels" at bounding box center [140, 495] width 179 height 12
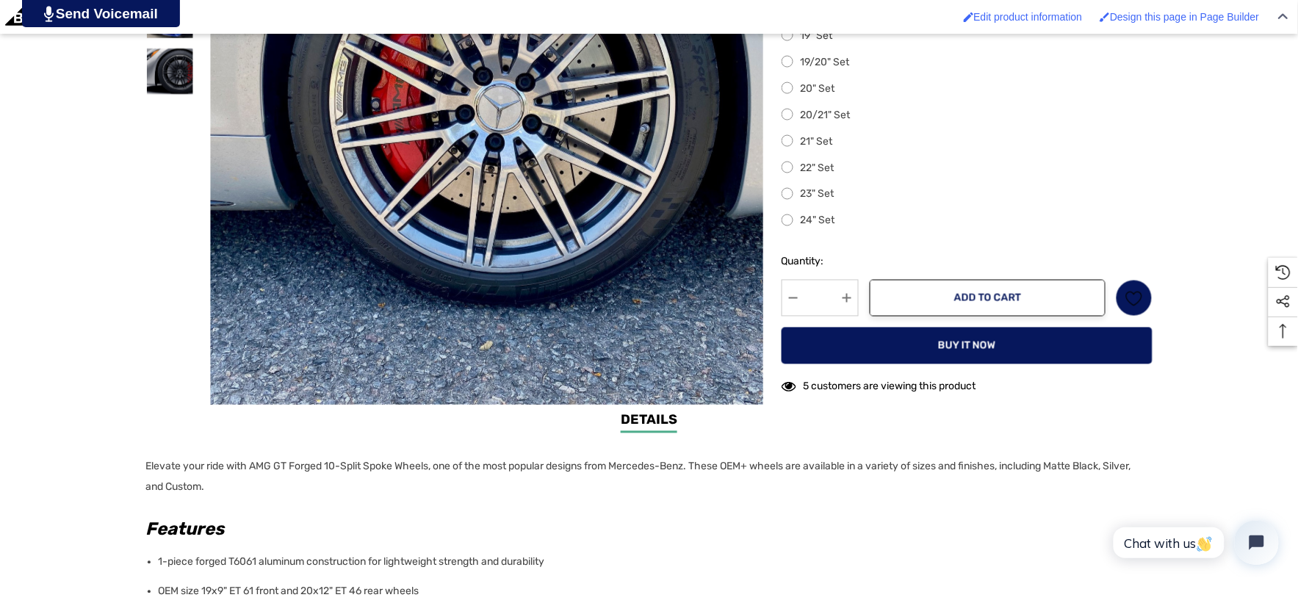
click at [787, 226] on label "24" Set" at bounding box center [967, 221] width 371 height 18
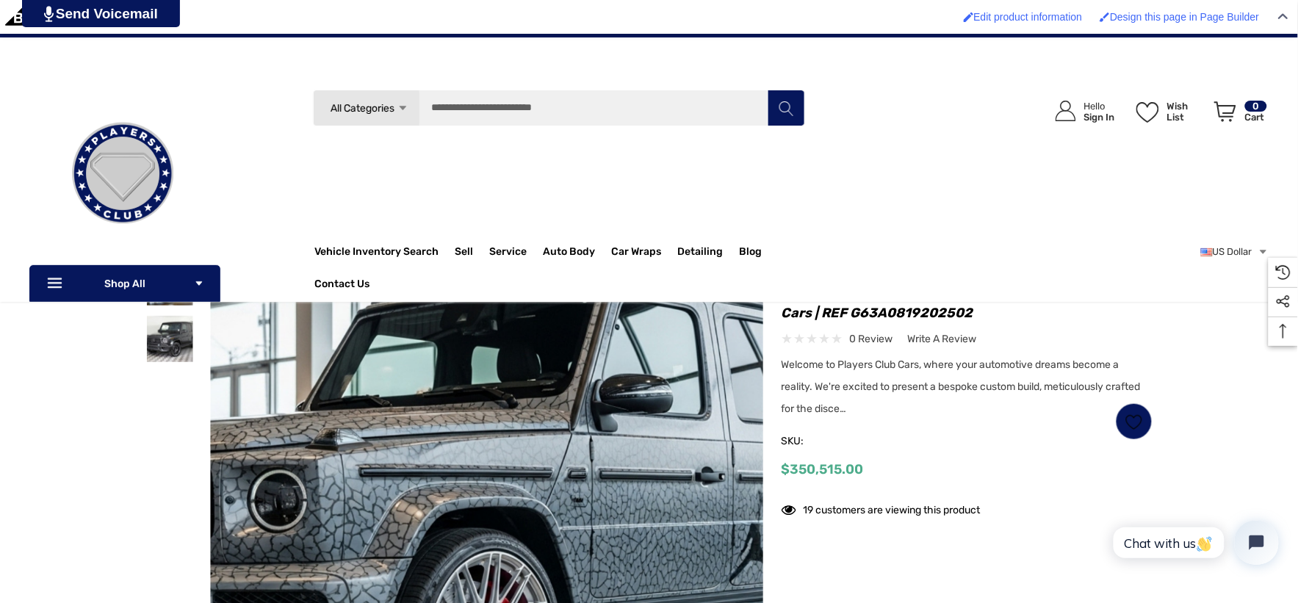
scroll to position [163, 0]
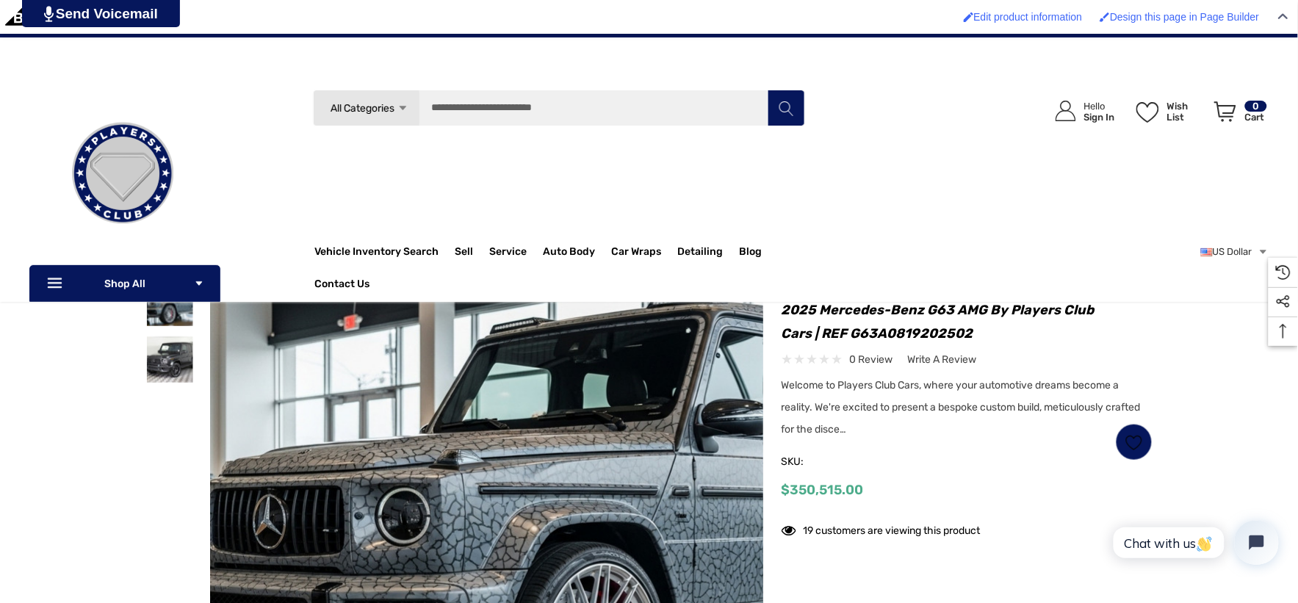
click at [329, 456] on img at bounding box center [597, 524] width 940 height 513
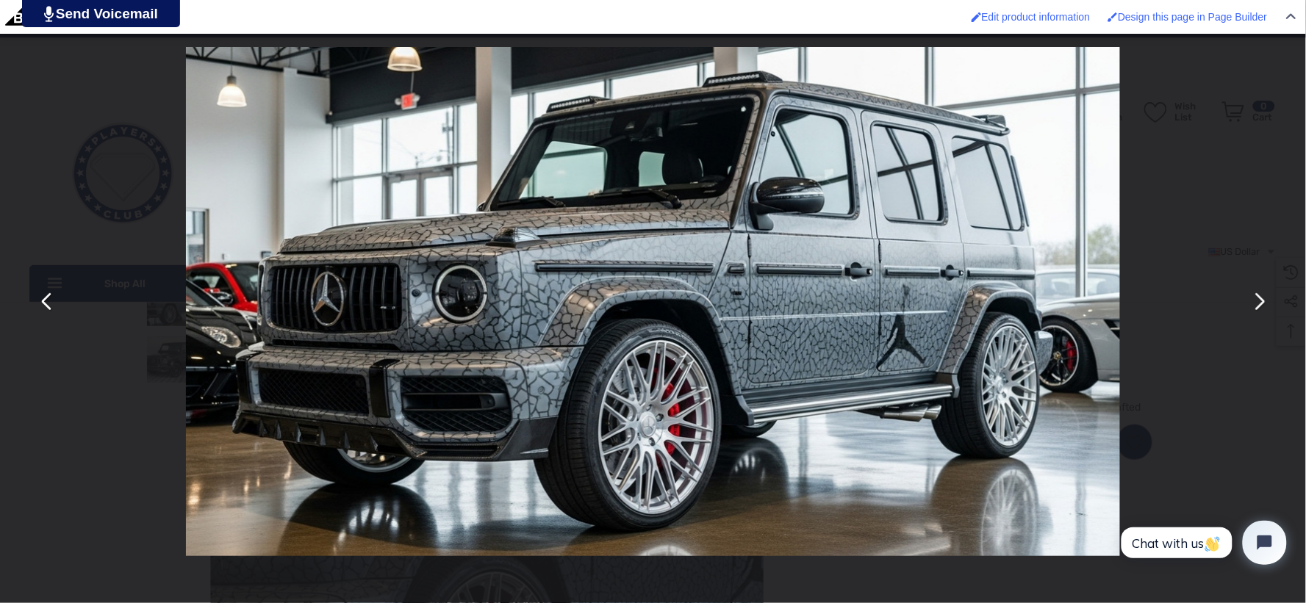
click at [1155, 217] on div "You can close this modal content with the ESC key" at bounding box center [653, 301] width 1306 height 603
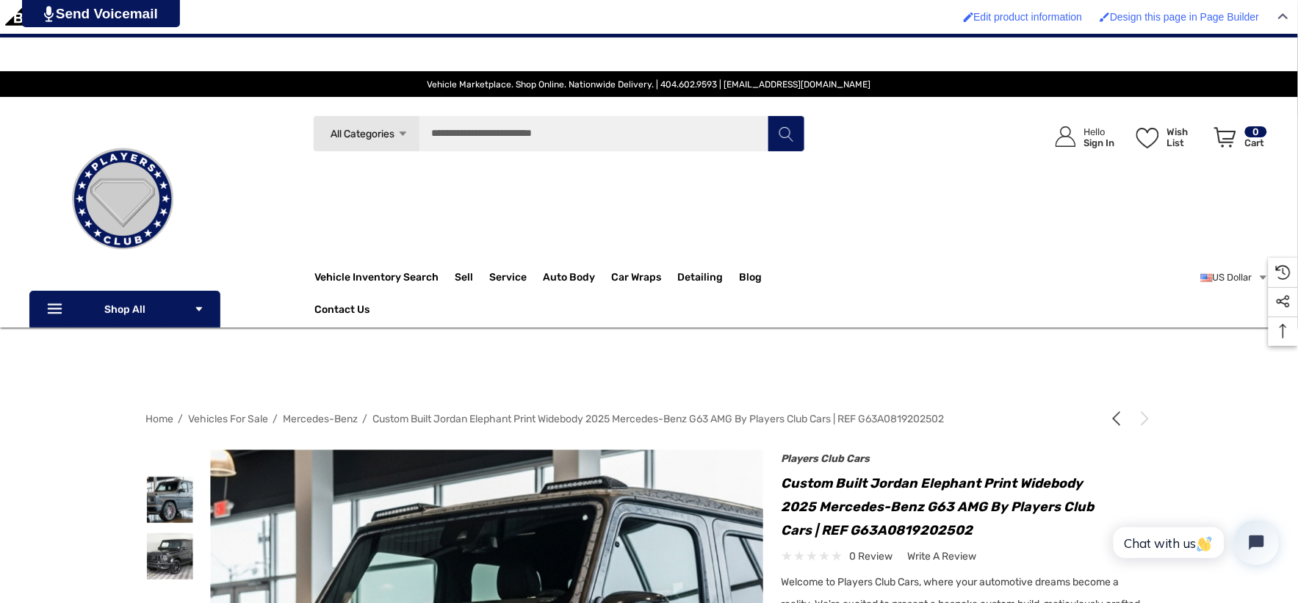
scroll to position [82, 0]
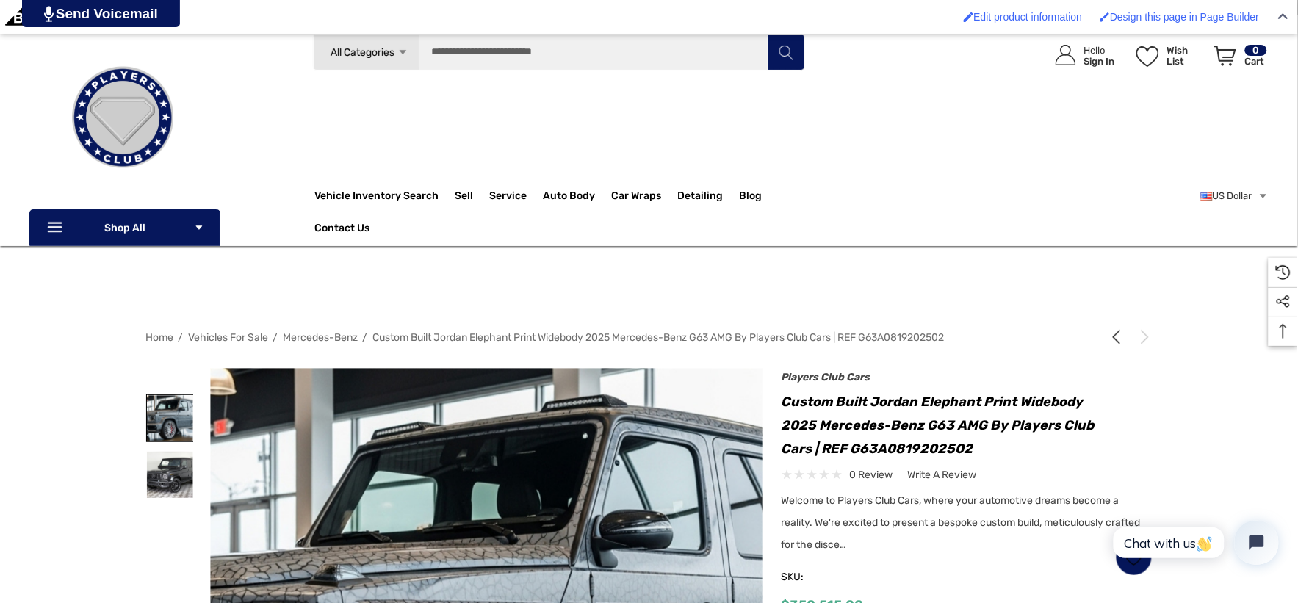
click at [159, 400] on img at bounding box center [170, 418] width 46 height 46
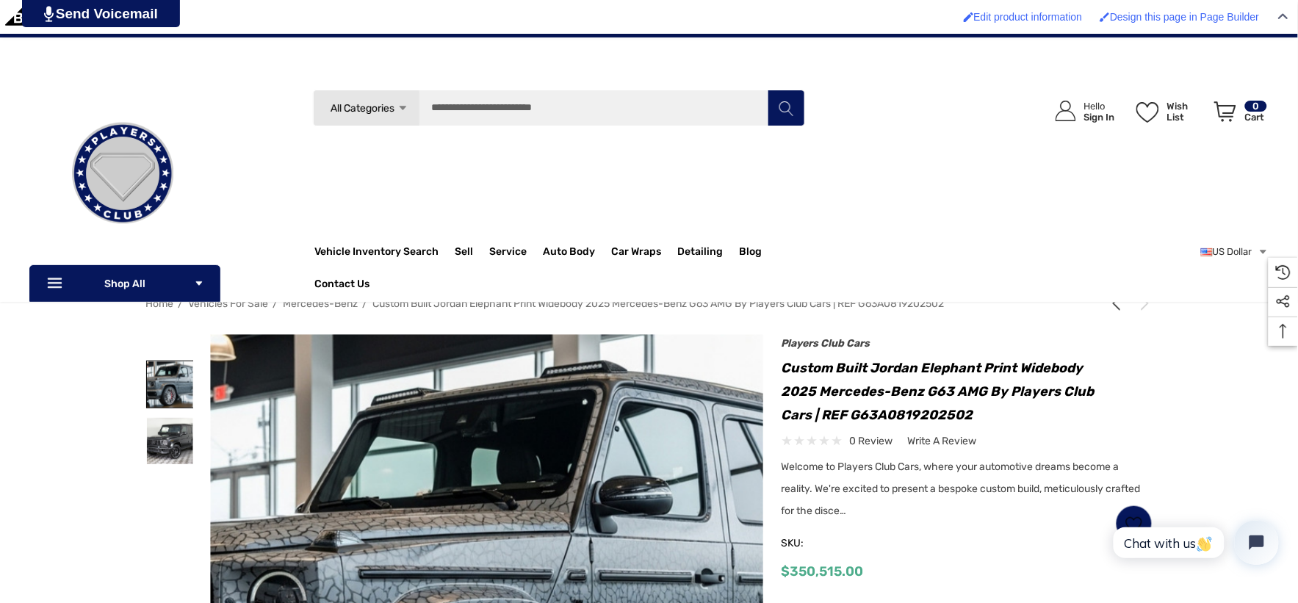
click at [159, 400] on div at bounding box center [170, 384] width 48 height 57
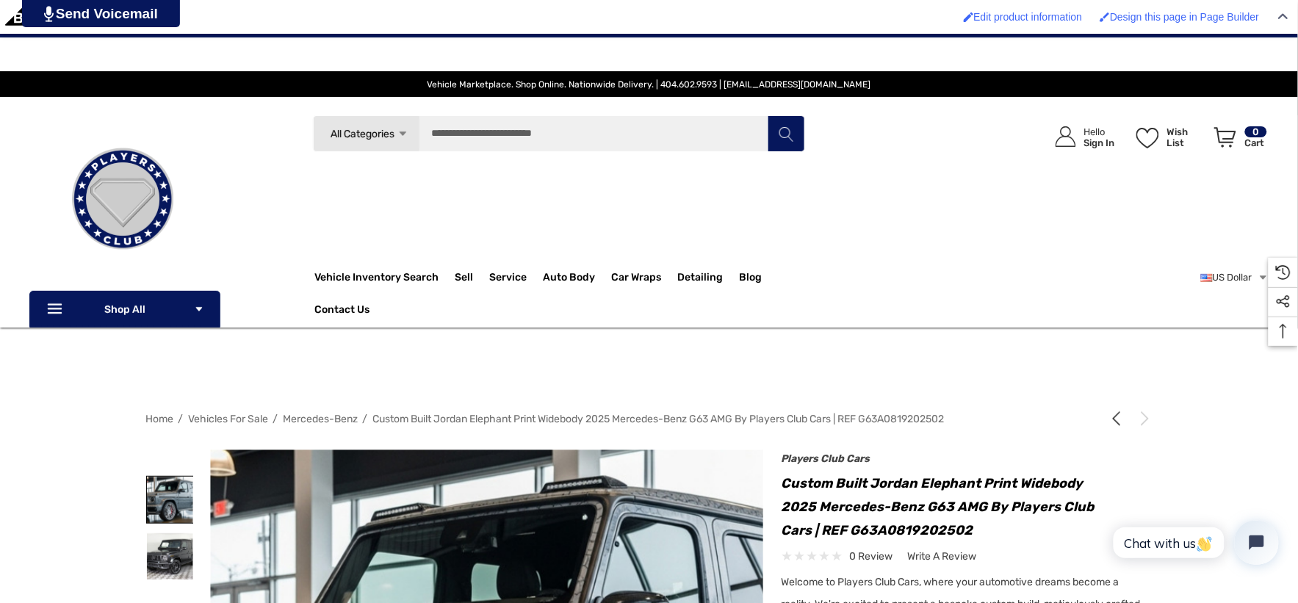
click at [179, 508] on img at bounding box center [170, 500] width 46 height 46
click at [179, 505] on img at bounding box center [170, 500] width 46 height 46
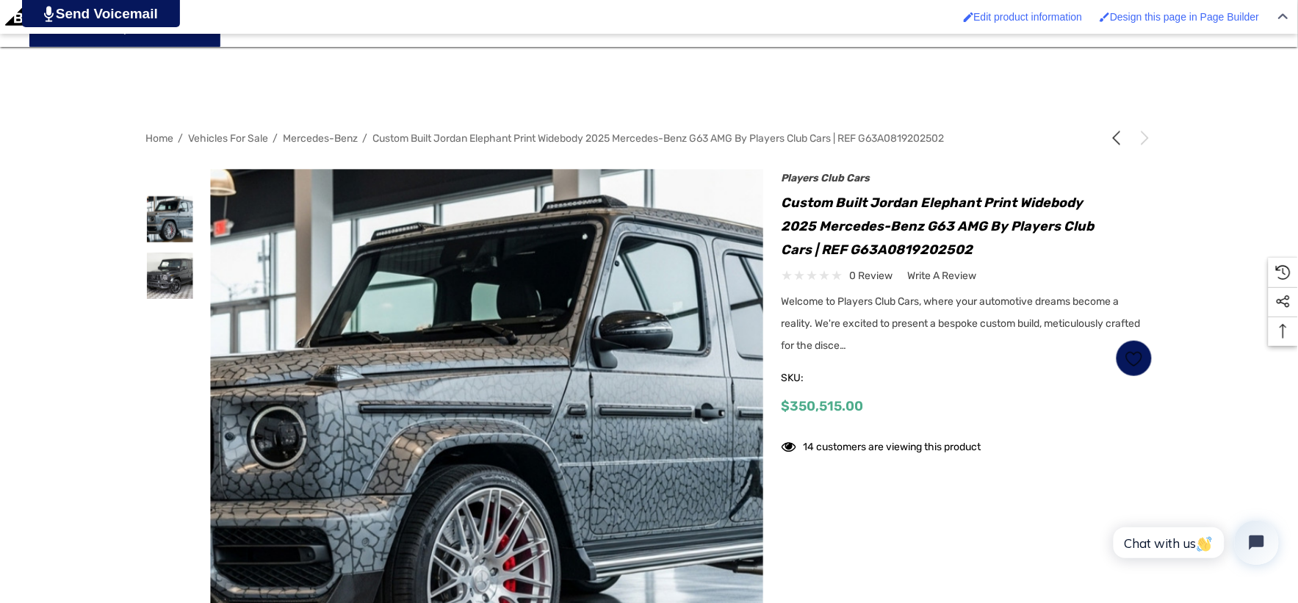
scroll to position [326, 0]
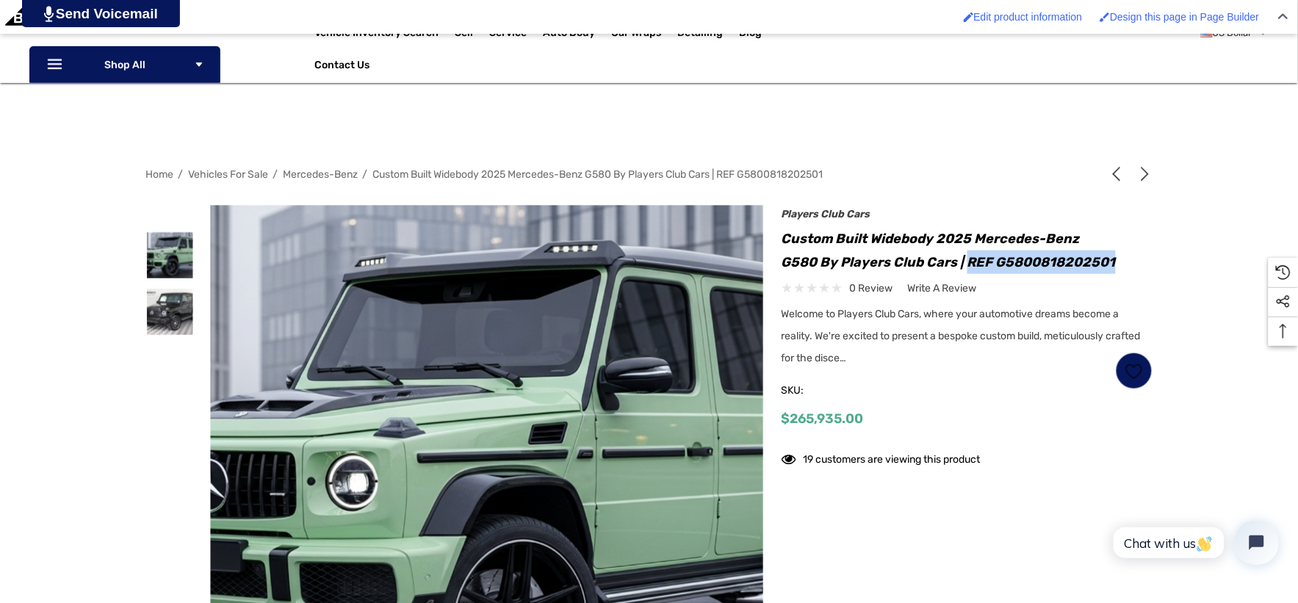
drag, startPoint x: 928, startPoint y: 261, endPoint x: 1077, endPoint y: 254, distance: 149.3
click at [1077, 254] on h1 "Custom Built Widebody 2025 Mercedes-Benz G580 by Players Club Cars | REF G58008…" at bounding box center [967, 250] width 371 height 47
click at [1078, 254] on h1 "Custom Built Widebody 2025 Mercedes-Benz G580 by Players Club Cars | REF G58008…" at bounding box center [967, 250] width 371 height 47
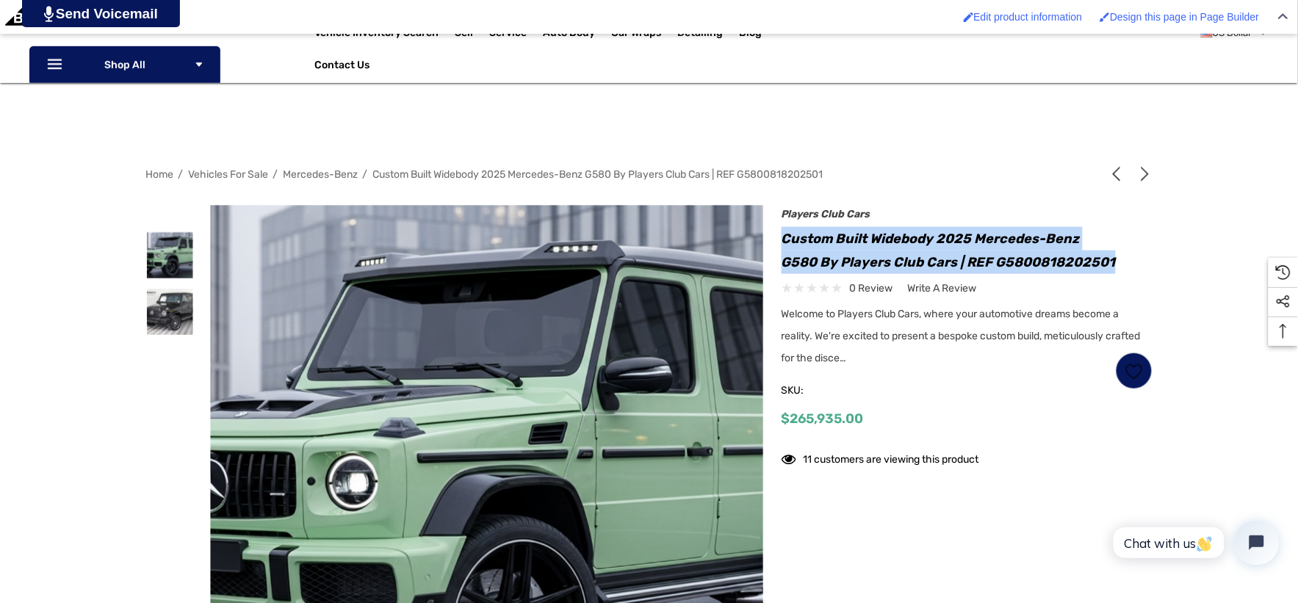
drag, startPoint x: 1078, startPoint y: 254, endPoint x: 1076, endPoint y: 272, distance: 17.8
click at [1076, 272] on h1 "Custom Built Widebody 2025 Mercedes-Benz G580 by Players Club Cars | REF G58008…" at bounding box center [967, 250] width 371 height 47
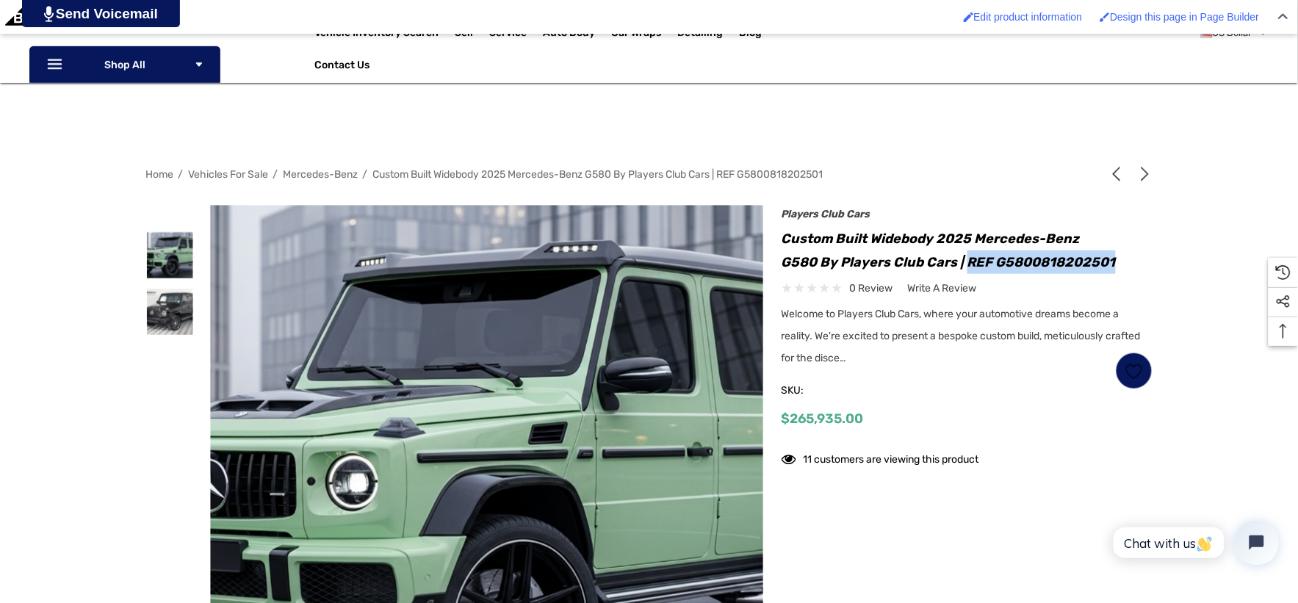
drag, startPoint x: 928, startPoint y: 259, endPoint x: 1081, endPoint y: 256, distance: 152.9
click at [1081, 256] on h1 "Custom Built Widebody 2025 Mercedes-Benz G580 by Players Club Cars | REF G58008…" at bounding box center [967, 250] width 371 height 47
copy h1 "REF G5800818202501"
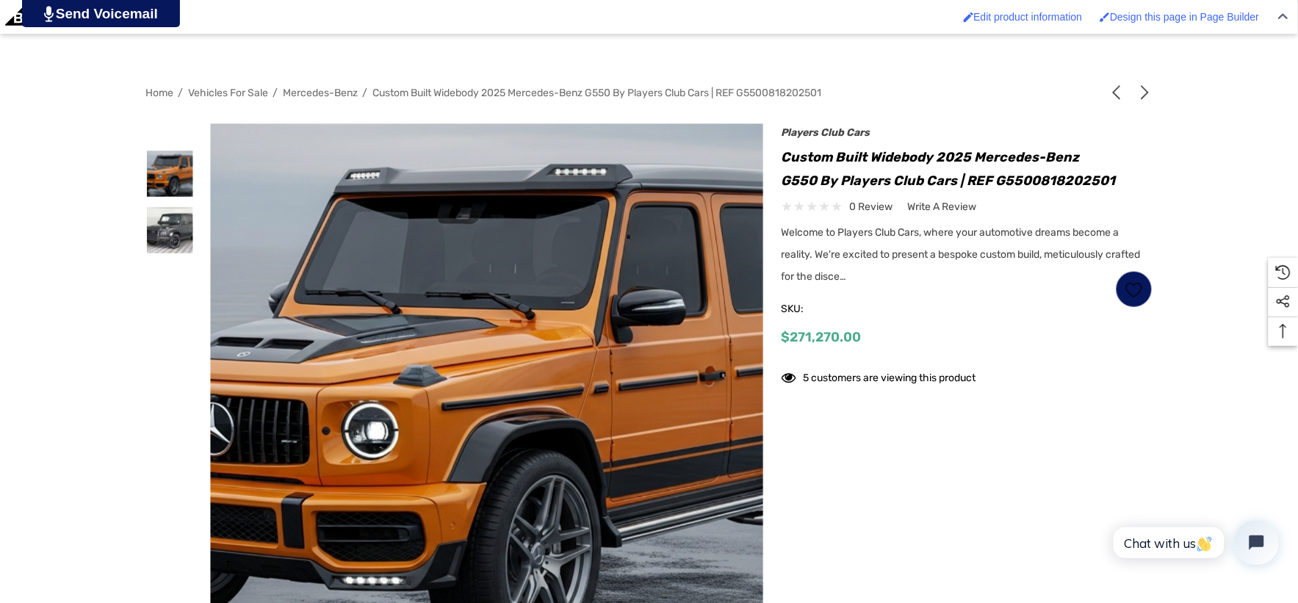
scroll to position [408, 0]
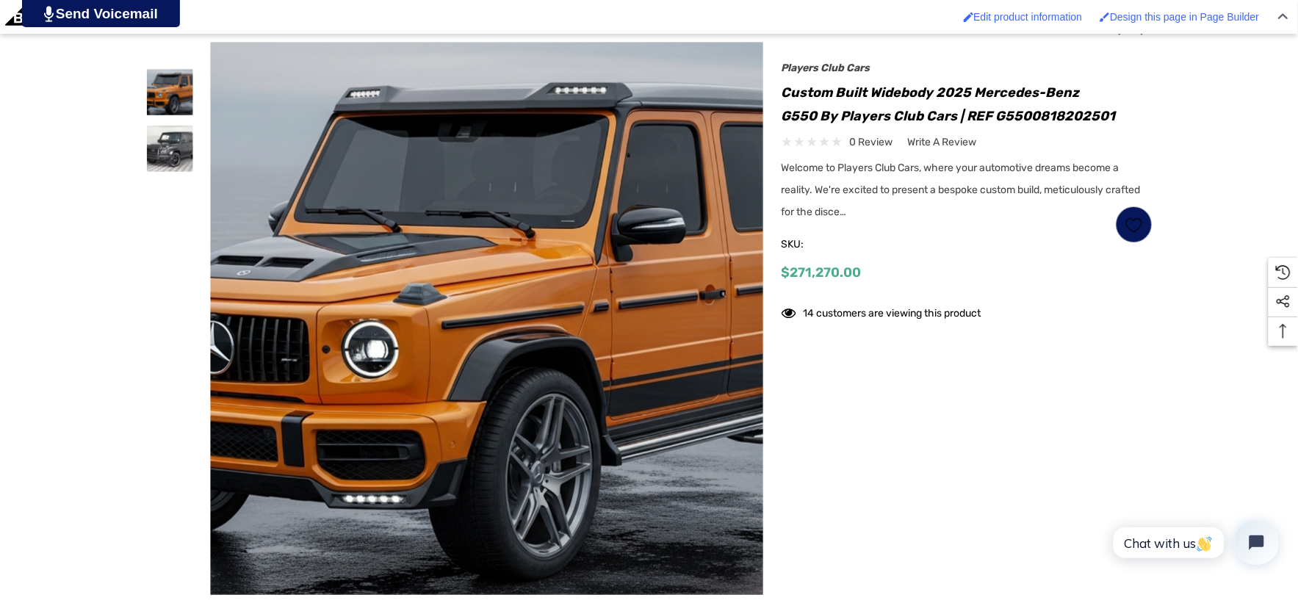
click at [929, 116] on h1 "Custom Built Widebody 2025 Mercedes-Benz G550 by Players Club Cars | REF G55008…" at bounding box center [967, 104] width 371 height 47
drag, startPoint x: 960, startPoint y: 113, endPoint x: 974, endPoint y: 112, distance: 14.0
click at [963, 113] on h1 "Custom Built Widebody 2025 Mercedes-Benz G550 by Players Club Cars | REF G55008…" at bounding box center [967, 104] width 371 height 47
click at [982, 110] on h1 "Custom Built Widebody 2025 Mercedes-Benz G550 by Players Club Cars | REF G55008…" at bounding box center [967, 104] width 371 height 47
click at [981, 110] on h1 "Custom Built Widebody 2025 Mercedes-Benz G550 by Players Club Cars | REF G55008…" at bounding box center [967, 104] width 371 height 47
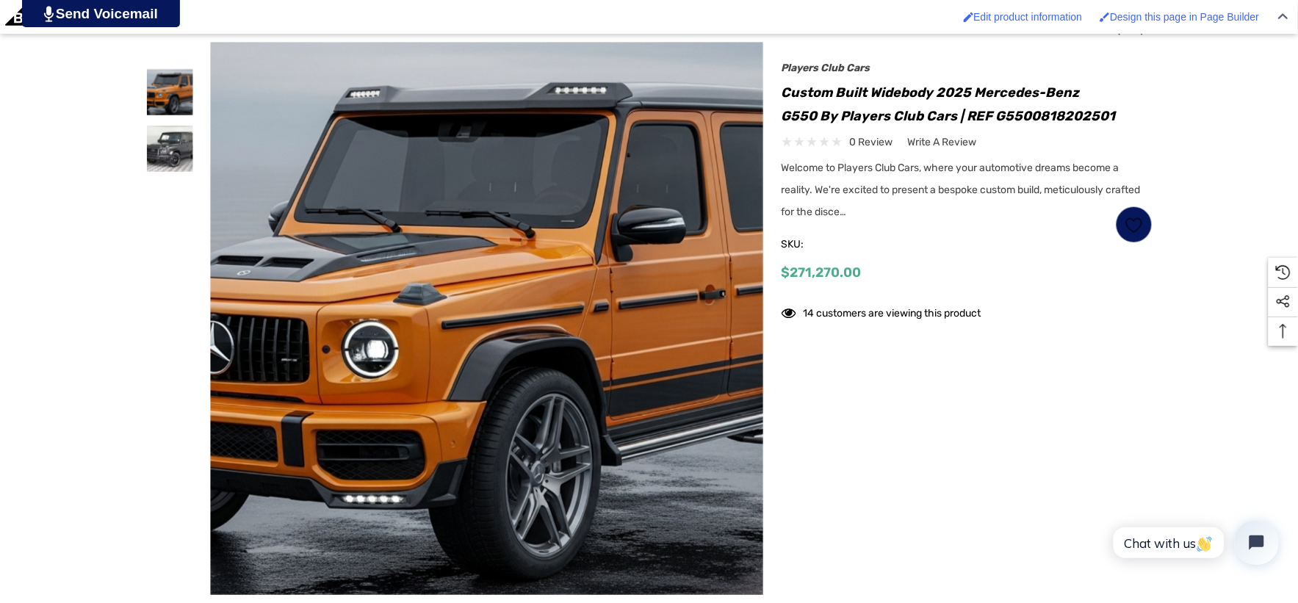
click at [928, 115] on h1 "Custom Built Widebody 2025 Mercedes-Benz G550 by Players Club Cars | REF G55008…" at bounding box center [967, 104] width 371 height 47
click at [941, 112] on h1 "Custom Built Widebody 2025 Mercedes-Benz G550 by Players Club Cars | REF G55008…" at bounding box center [967, 104] width 371 height 47
click at [948, 110] on h1 "Custom Built Widebody 2025 Mercedes-Benz G550 by Players Club Cars | REF G55008…" at bounding box center [967, 104] width 371 height 47
click at [949, 109] on h1 "Custom Built Widebody 2025 Mercedes-Benz G550 by Players Club Cars | REF G55008…" at bounding box center [967, 104] width 371 height 47
click at [946, 109] on h1 "Custom Built Widebody 2025 Mercedes-Benz G550 by Players Club Cars | REF G55008…" at bounding box center [967, 104] width 371 height 47
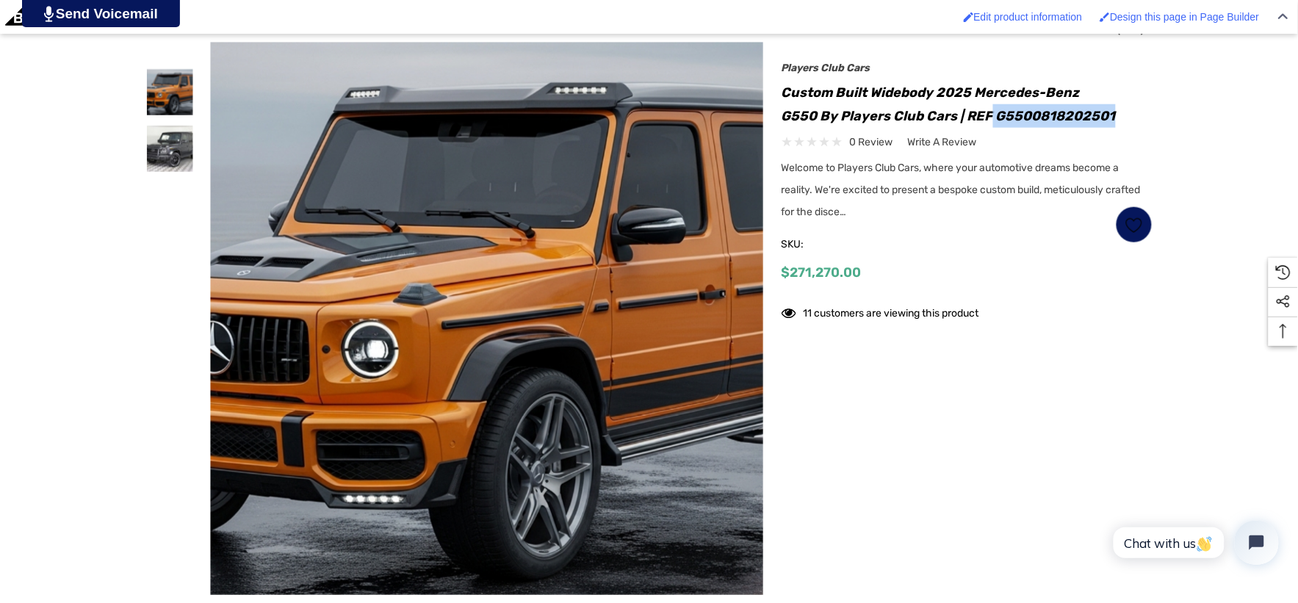
click at [1080, 112] on h1 "Custom Built Widebody 2025 Mercedes-Benz G550 by Players Club Cars | REF G55008…" at bounding box center [967, 104] width 371 height 47
click at [942, 109] on h1 "Custom Built Widebody 2025 Mercedes-Benz G550 by Players Club Cars | REF G55008…" at bounding box center [967, 104] width 371 height 47
drag, startPoint x: 927, startPoint y: 113, endPoint x: 1073, endPoint y: 107, distance: 146.4
click at [1073, 107] on h1 "Custom Built Widebody 2025 Mercedes-Benz G550 by Players Club Cars | REF G55008…" at bounding box center [967, 104] width 371 height 47
copy h1 "REF G5500818202501"
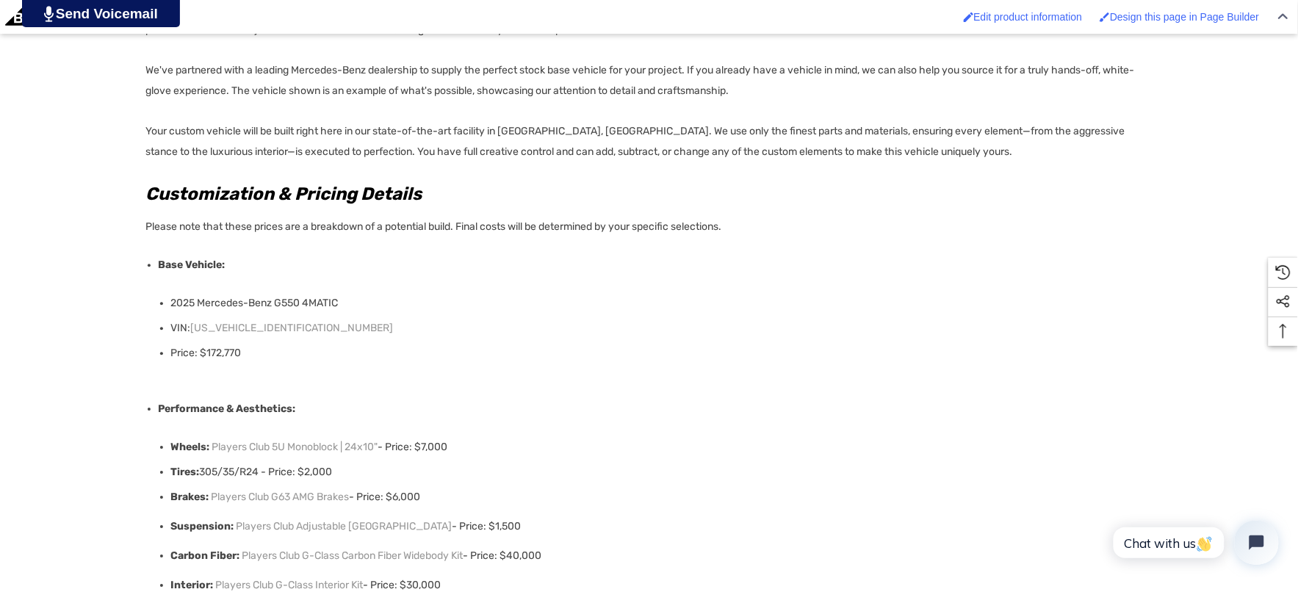
scroll to position [1061, 0]
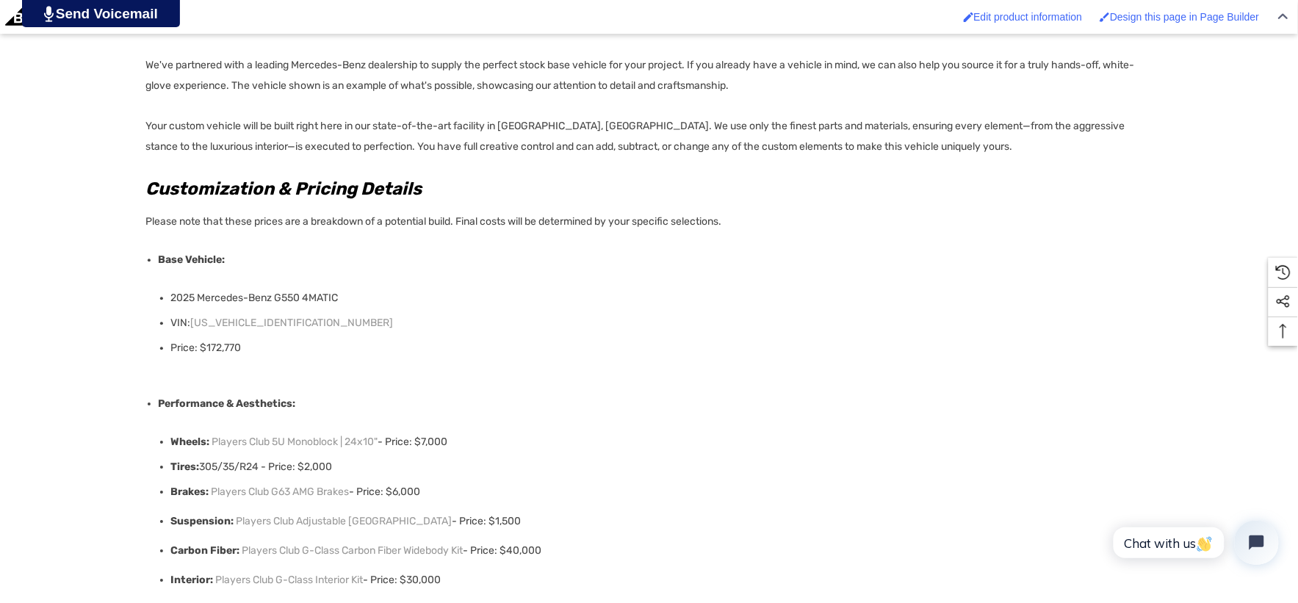
click at [340, 321] on p "VIN: W1NWH1AB2SX050894" at bounding box center [657, 323] width 973 height 21
click at [339, 321] on p "VIN: W1NWH1AB2SX050894" at bounding box center [657, 323] width 973 height 21
click at [310, 339] on p "Price: $172,770" at bounding box center [657, 348] width 973 height 21
click at [193, 321] on p "VIN: W1NWH1AB2SX050894" at bounding box center [657, 323] width 973 height 21
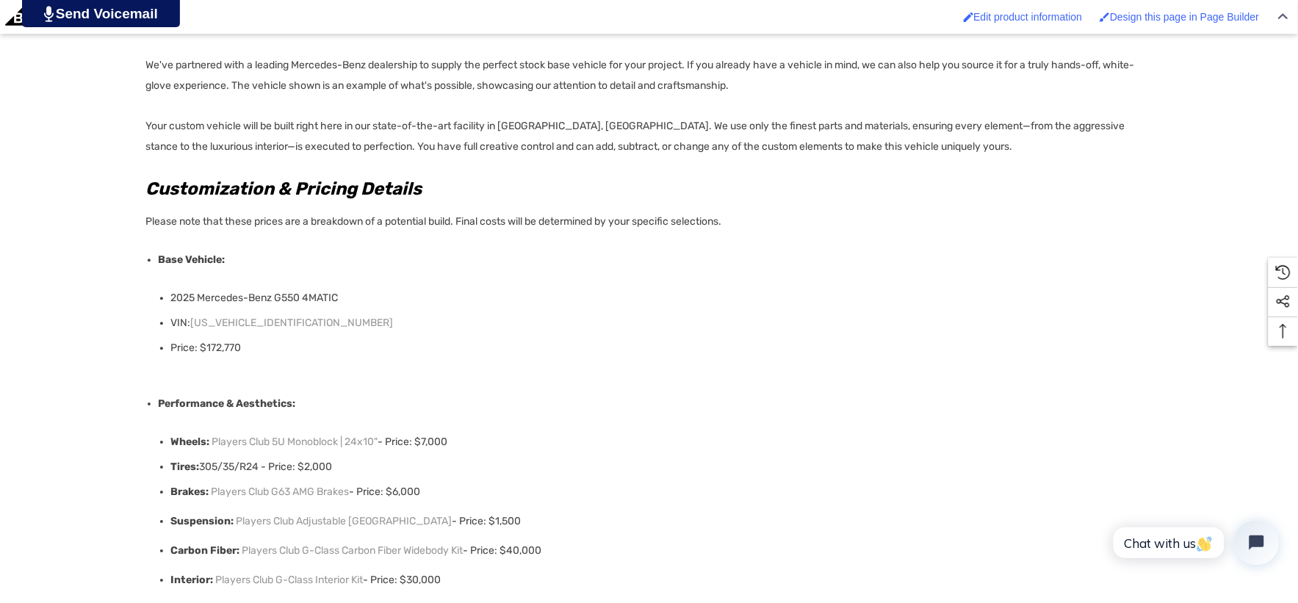
click at [318, 328] on p "VIN: W1NWH1AB2SX050894" at bounding box center [657, 323] width 973 height 21
click at [314, 325] on p "VIN: W1NWH1AB2SX050894" at bounding box center [657, 323] width 973 height 21
drag, startPoint x: 312, startPoint y: 325, endPoint x: 193, endPoint y: 316, distance: 118.7
click at [193, 316] on p "VIN: W1NWH1AB2SX050894" at bounding box center [657, 323] width 973 height 21
copy link "W1NWH1AB2SX050894"
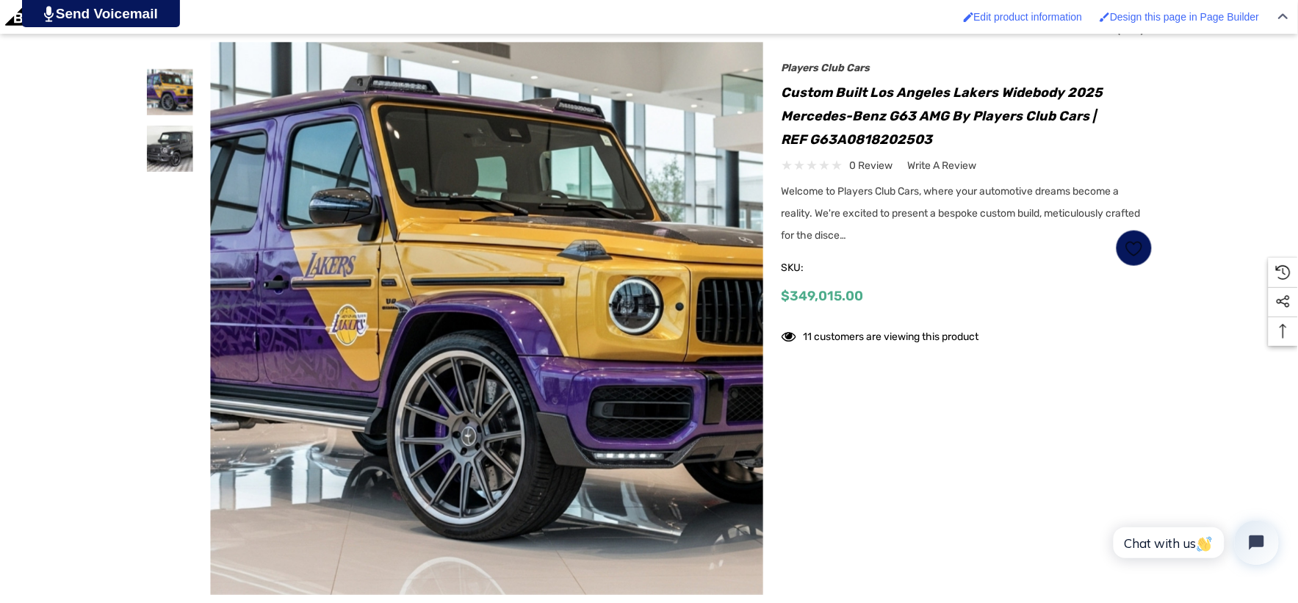
click at [813, 142] on h1 "Custom Built Los Angeles Lakers Widebody 2025 Mercedes-Benz G63 AMG by Players …" at bounding box center [967, 116] width 371 height 71
drag, startPoint x: 814, startPoint y: 142, endPoint x: 835, endPoint y: 142, distance: 21.3
click at [835, 142] on h1 "Custom Built Los Angeles Lakers Widebody 2025 Mercedes-Benz G63 AMG by Players …" at bounding box center [967, 116] width 371 height 71
copy h1 "G63A0818202503"
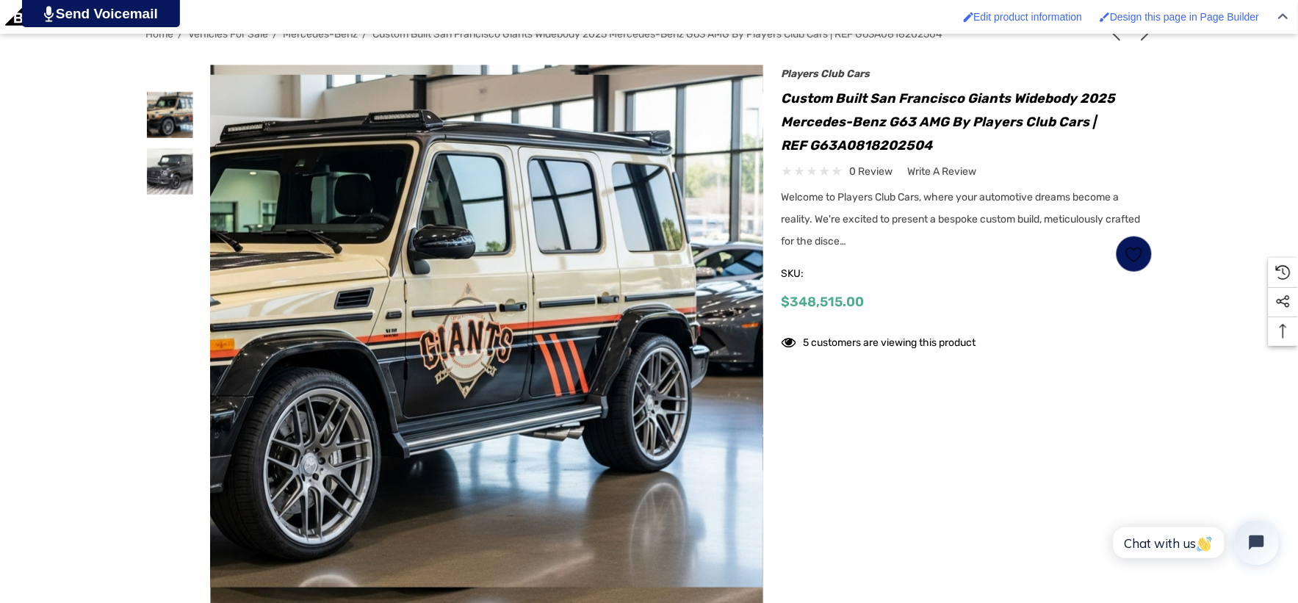
scroll to position [408, 0]
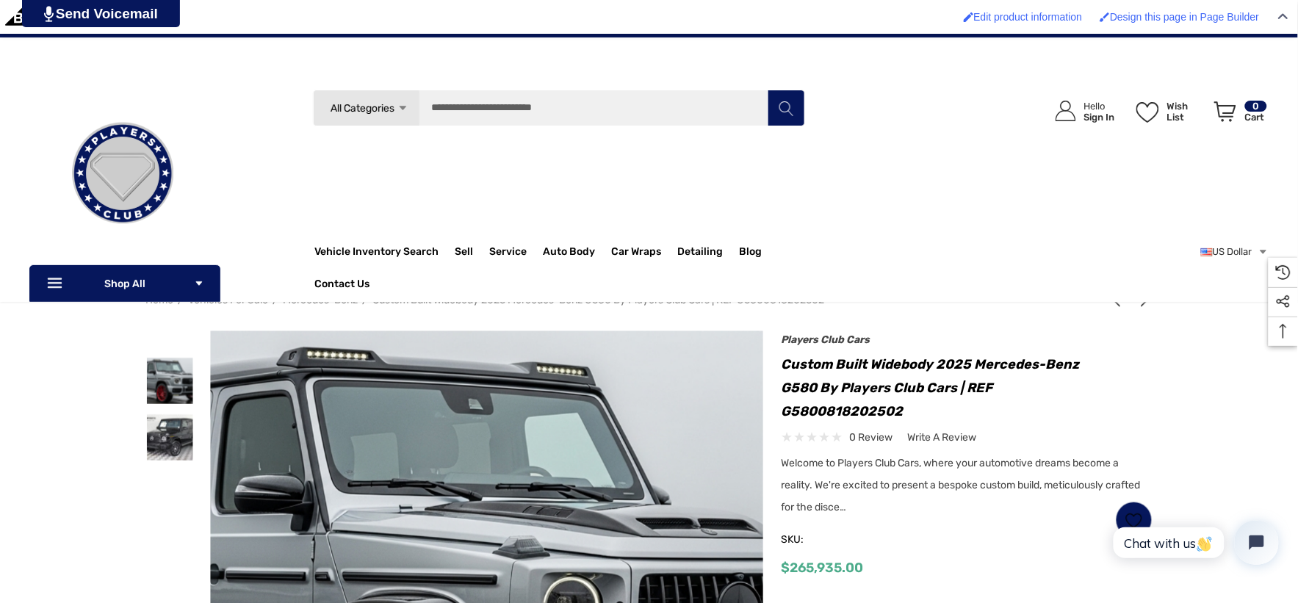
scroll to position [82, 0]
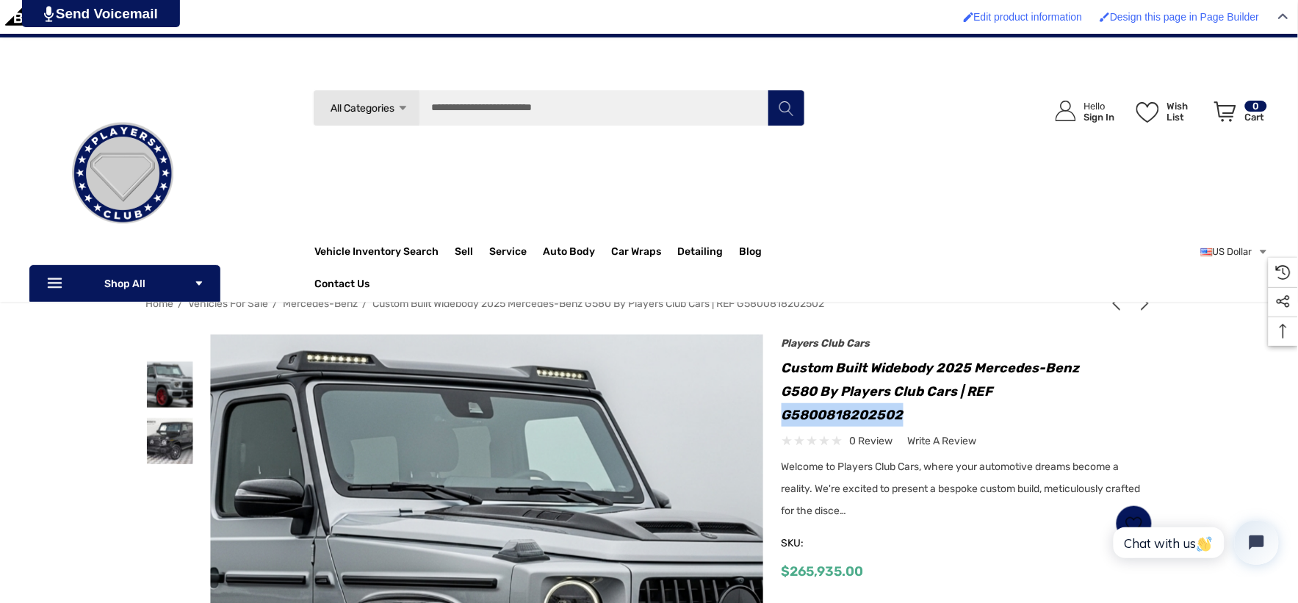
drag, startPoint x: 957, startPoint y: 390, endPoint x: 1073, endPoint y: 388, distance: 116.8
click at [1073, 388] on h1 "Custom Built Widebody 2025 Mercedes-Benz G580 by Players Club Cars | REF G58008…" at bounding box center [967, 391] width 371 height 71
click at [1074, 388] on h1 "Custom Built Widebody 2025 Mercedes-Benz G580 by Players Club Cars | REF G58008…" at bounding box center [967, 391] width 371 height 71
copy h1 "G5800818202502"
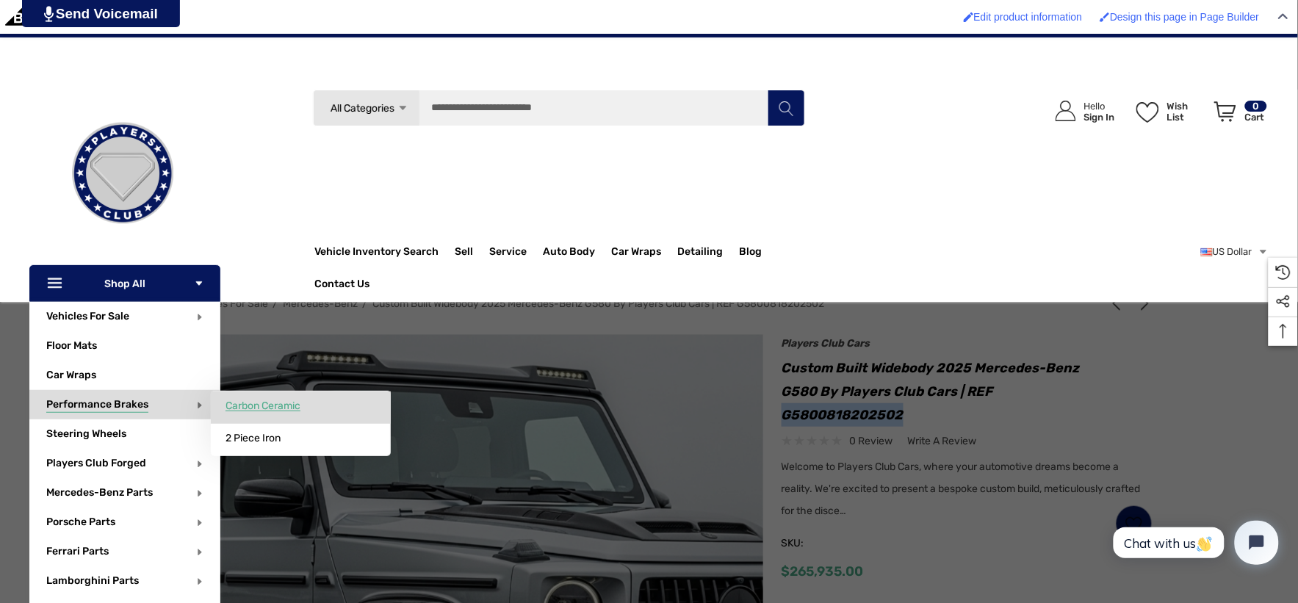
click at [265, 414] on link "Carbon Ceramic" at bounding box center [301, 406] width 180 height 29
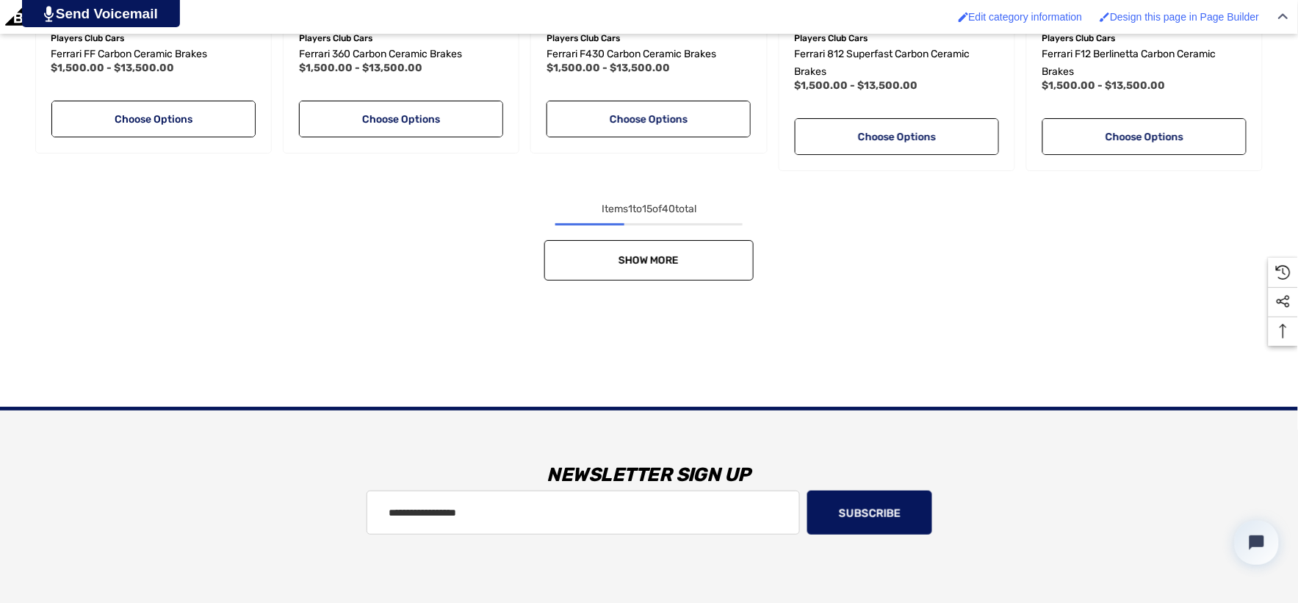
scroll to position [1633, 0]
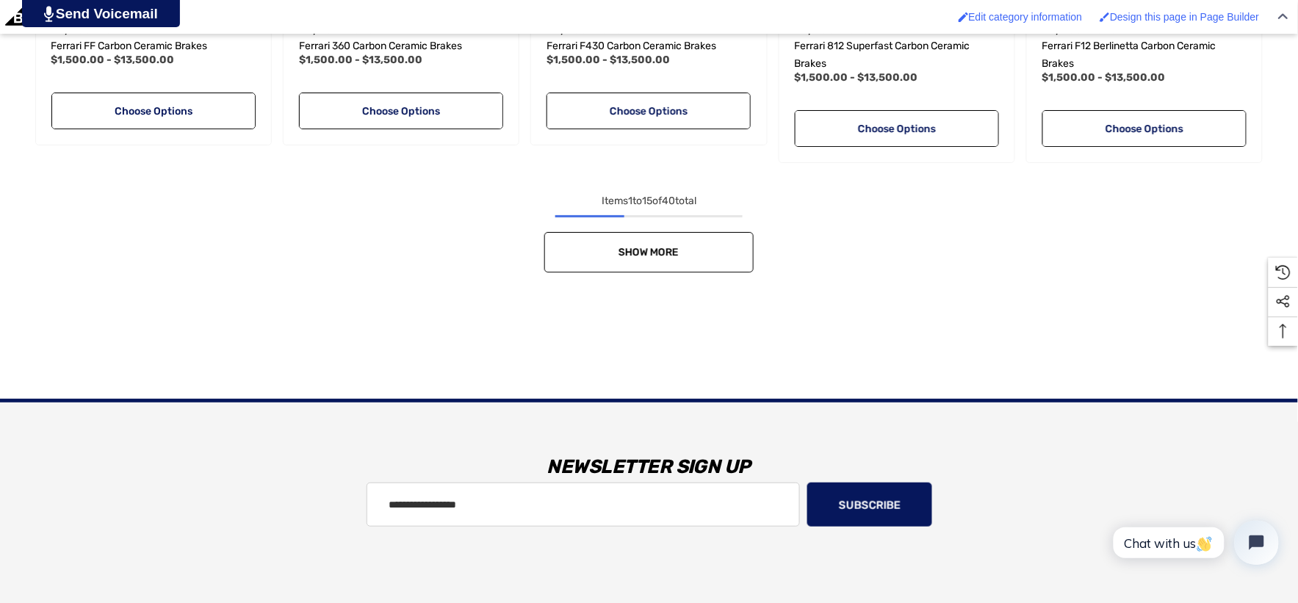
click at [708, 252] on link "Show More" at bounding box center [648, 252] width 209 height 40
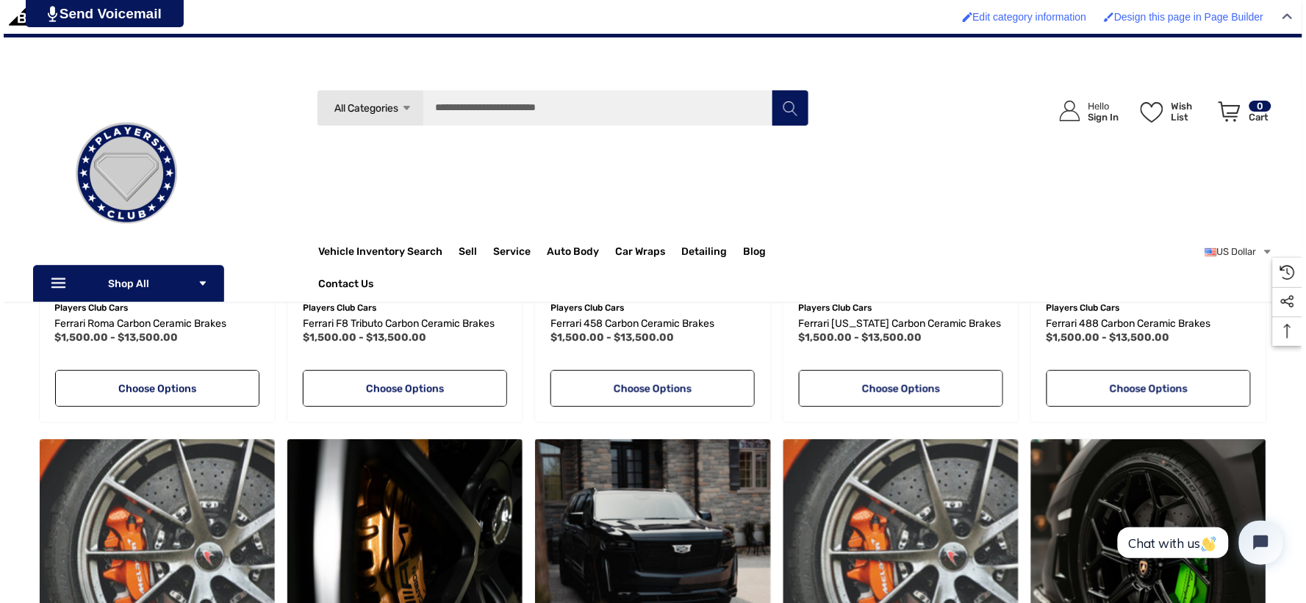
scroll to position [1714, 0]
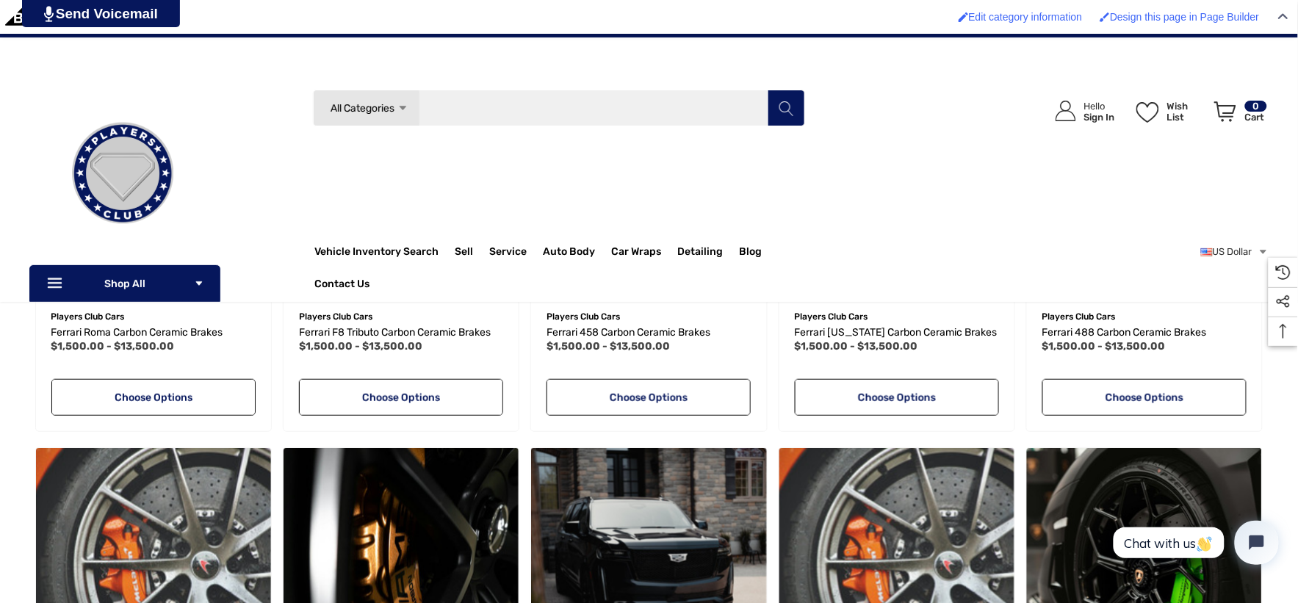
click at [524, 112] on input "Search" at bounding box center [559, 108] width 492 height 37
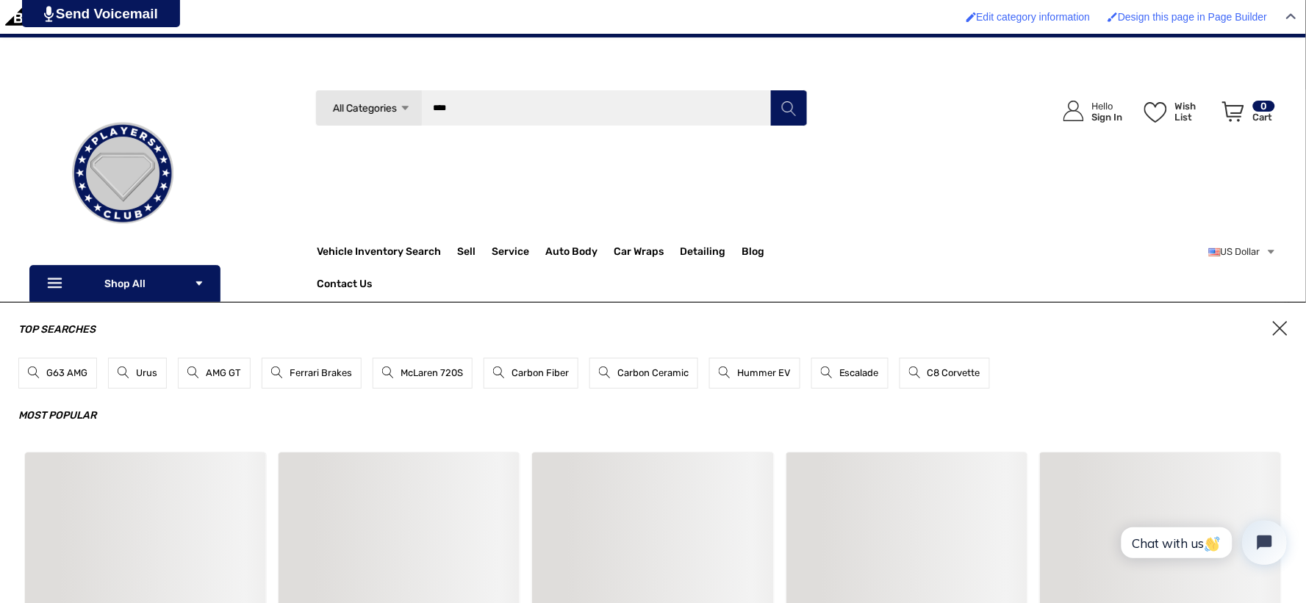
type input "****"
click at [770, 90] on button "Search" at bounding box center [788, 108] width 37 height 37
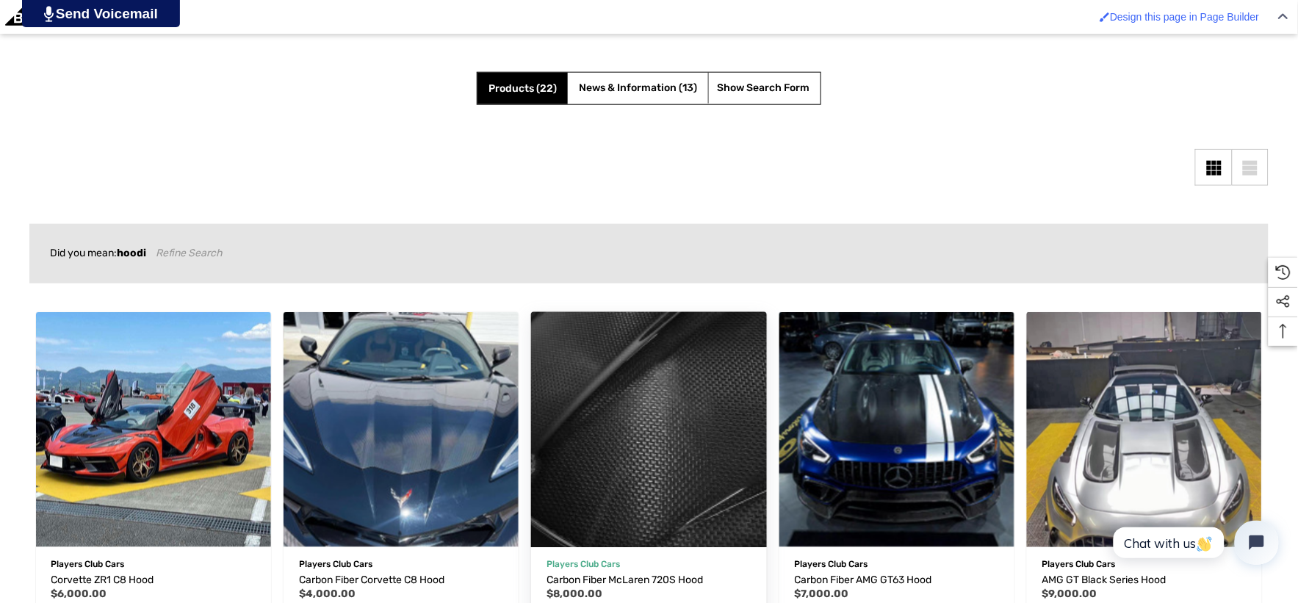
scroll to position [489, 0]
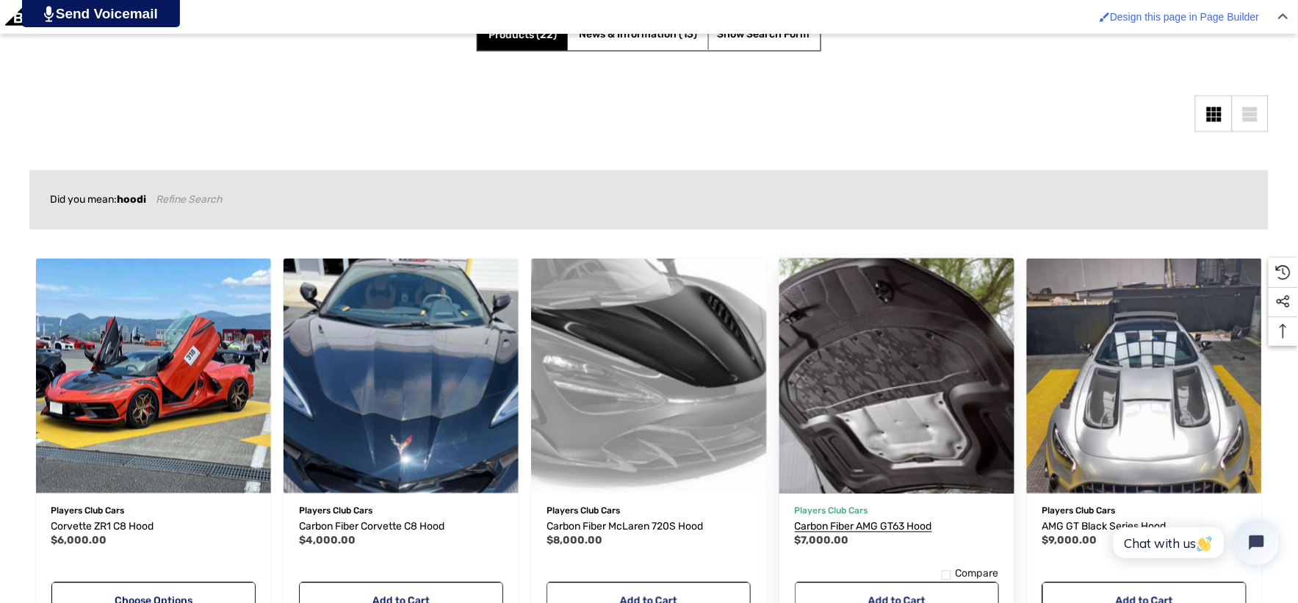
click at [855, 529] on span "Carbon Fiber AMG GT63 Hood" at bounding box center [863, 527] width 137 height 12
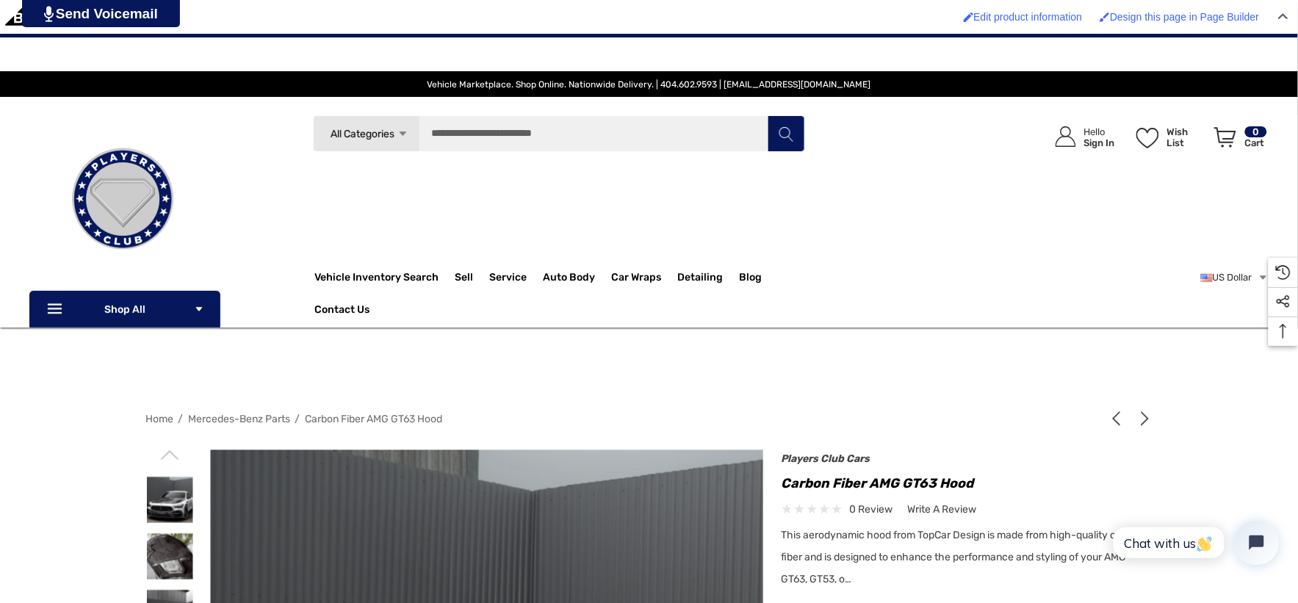
click at [198, 76] on span "Vehicle Marketplace. Shop Online. Nationwide Delivery. | 404.602.9593 | [EMAIL_…" at bounding box center [649, 84] width 1240 height 26
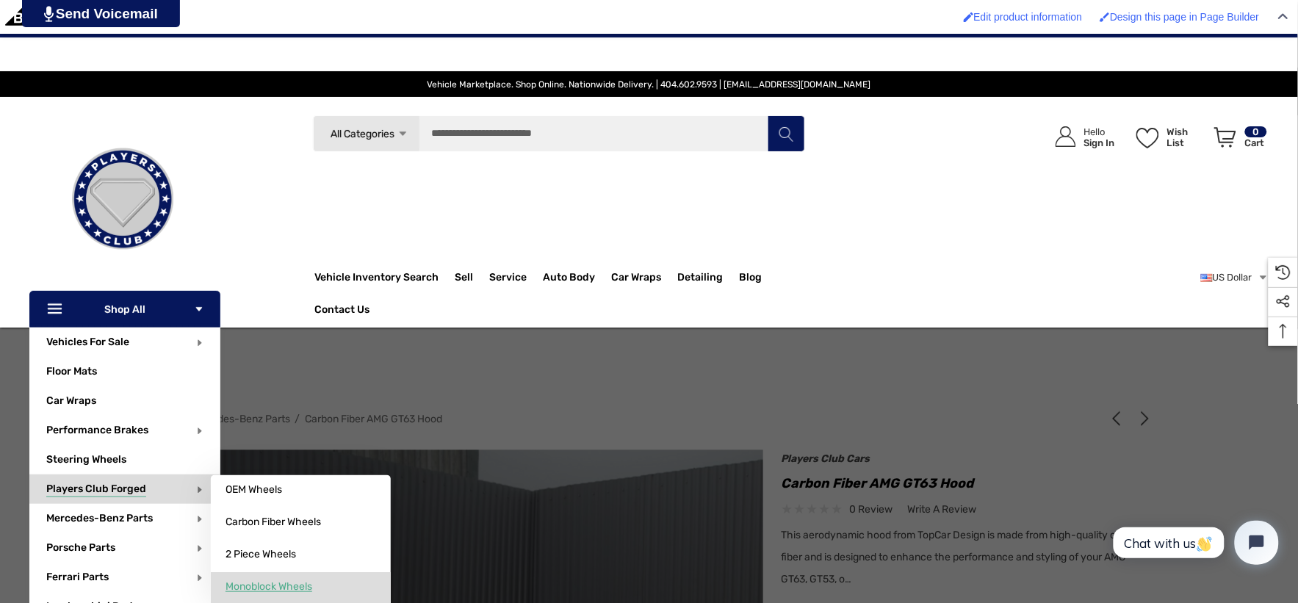
click at [303, 583] on span "Monoblock Wheels" at bounding box center [269, 586] width 87 height 13
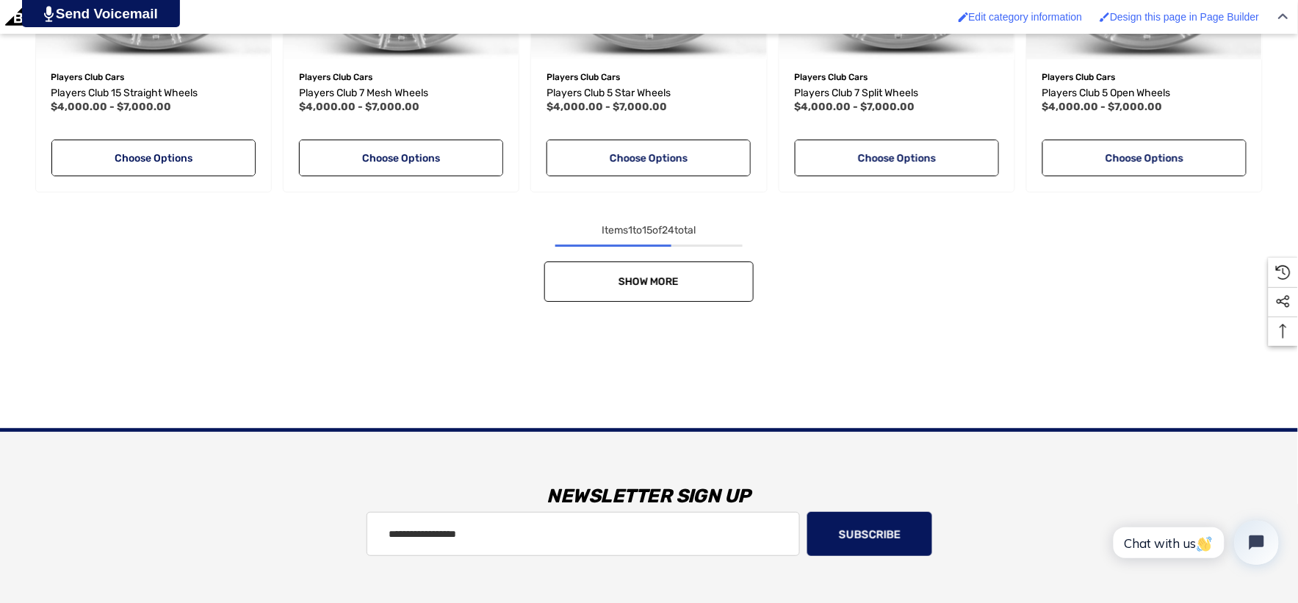
scroll to position [1551, 0]
click at [569, 270] on link "Show More" at bounding box center [648, 281] width 209 height 40
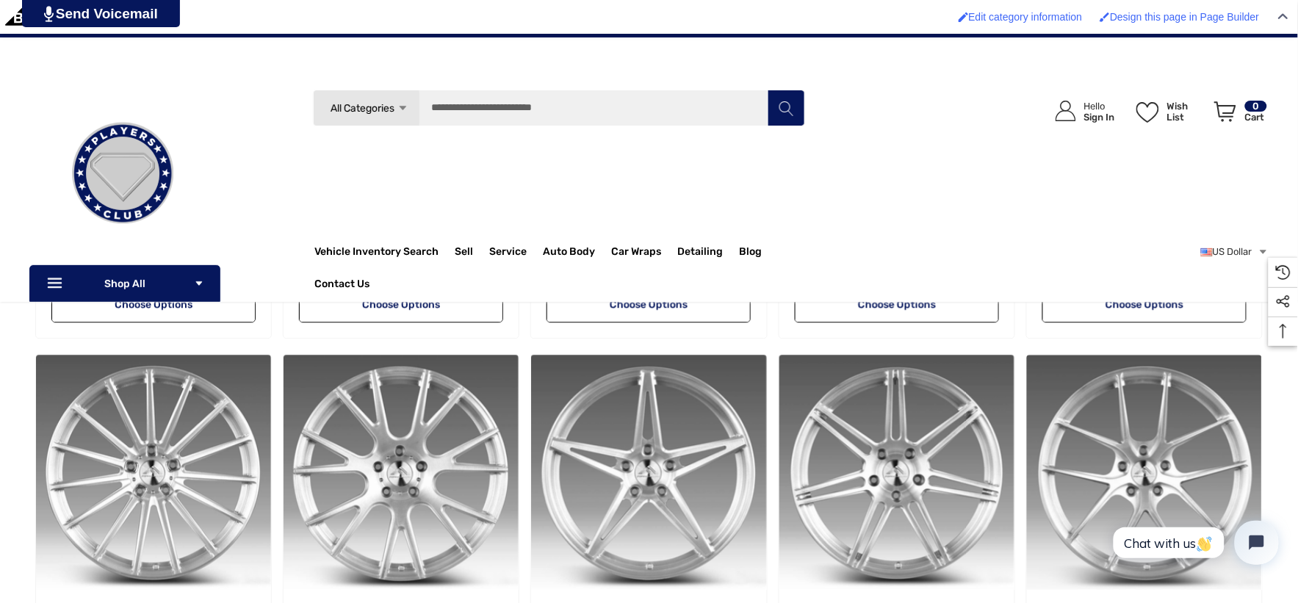
scroll to position [979, 0]
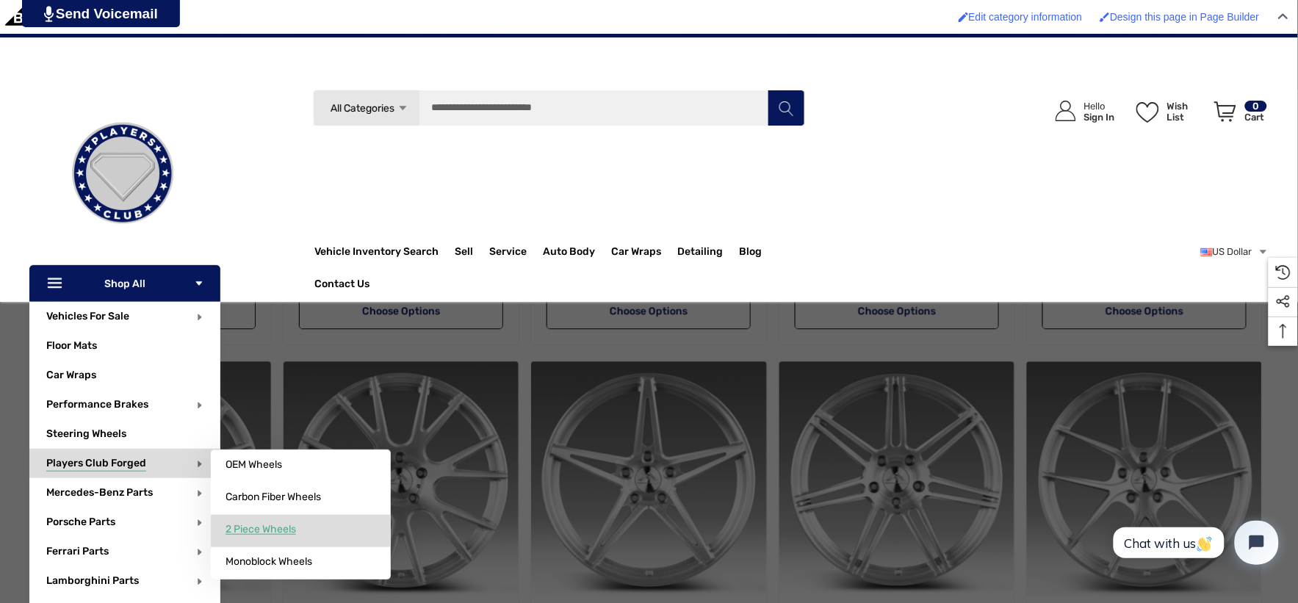
click at [292, 525] on span "2 Piece Wheels" at bounding box center [261, 529] width 71 height 13
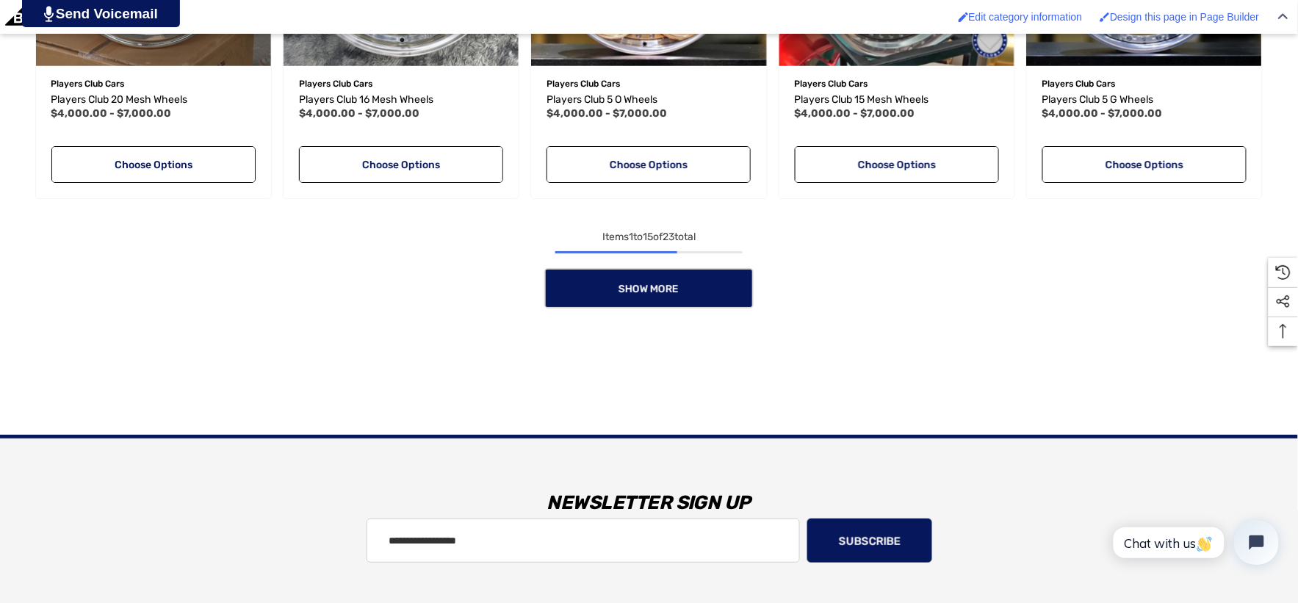
scroll to position [1551, 0]
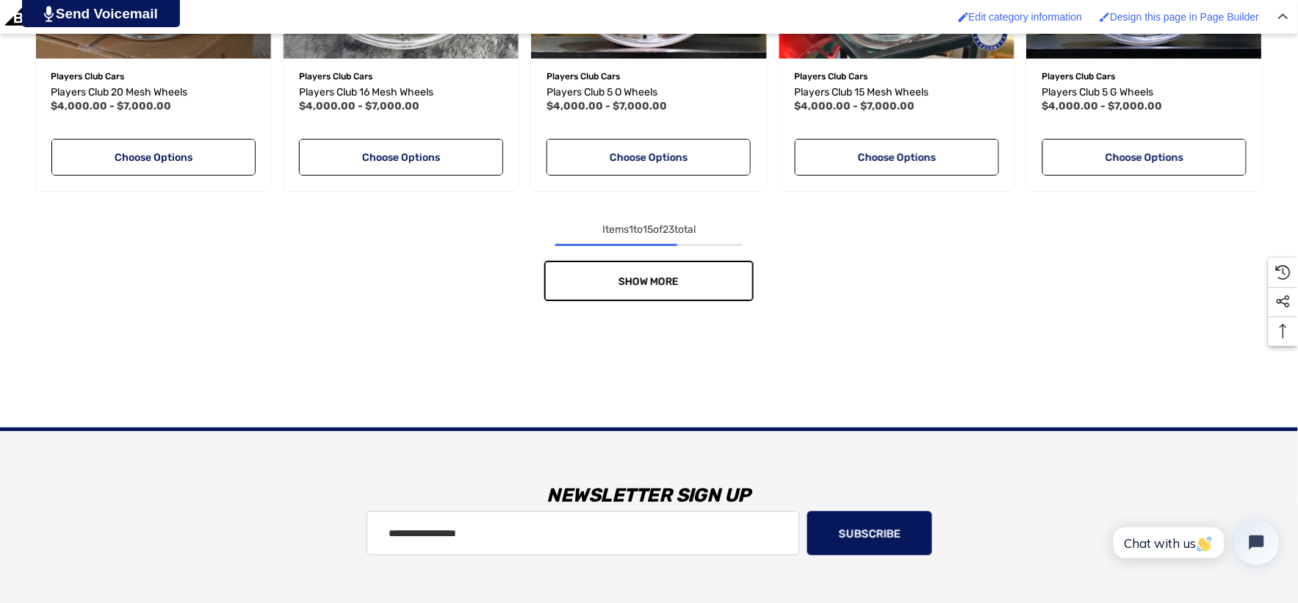
click at [586, 265] on link "Show More" at bounding box center [648, 281] width 209 height 40
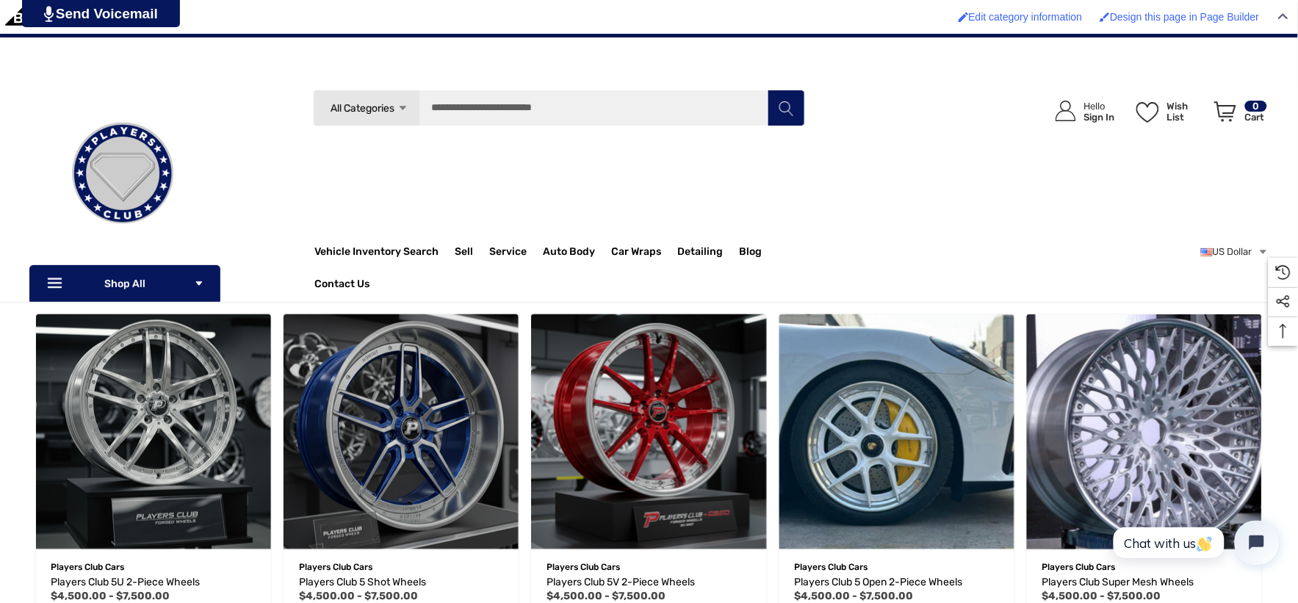
scroll to position [163, 0]
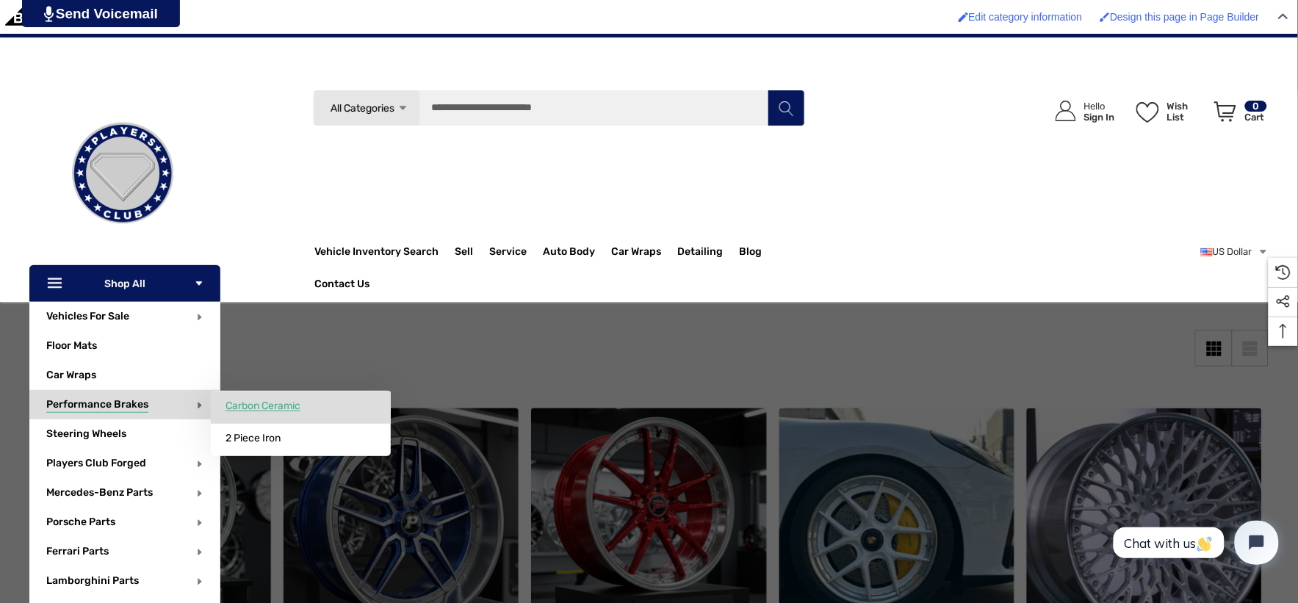
click at [233, 399] on link "Carbon Ceramic" at bounding box center [301, 406] width 180 height 29
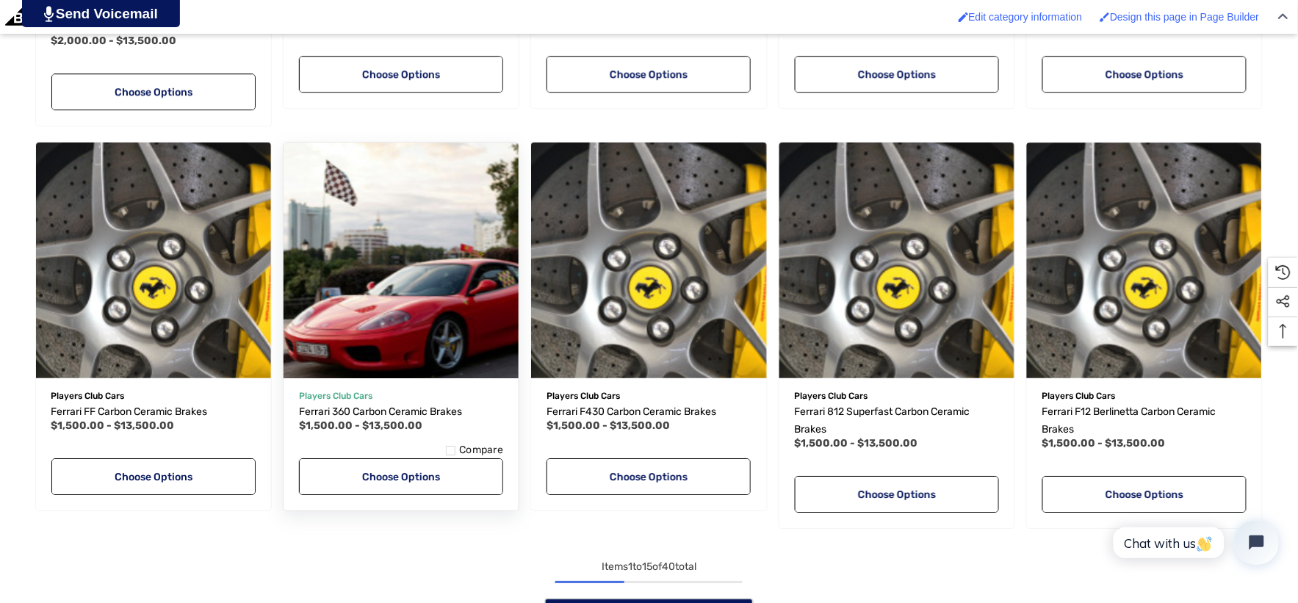
scroll to position [1306, 0]
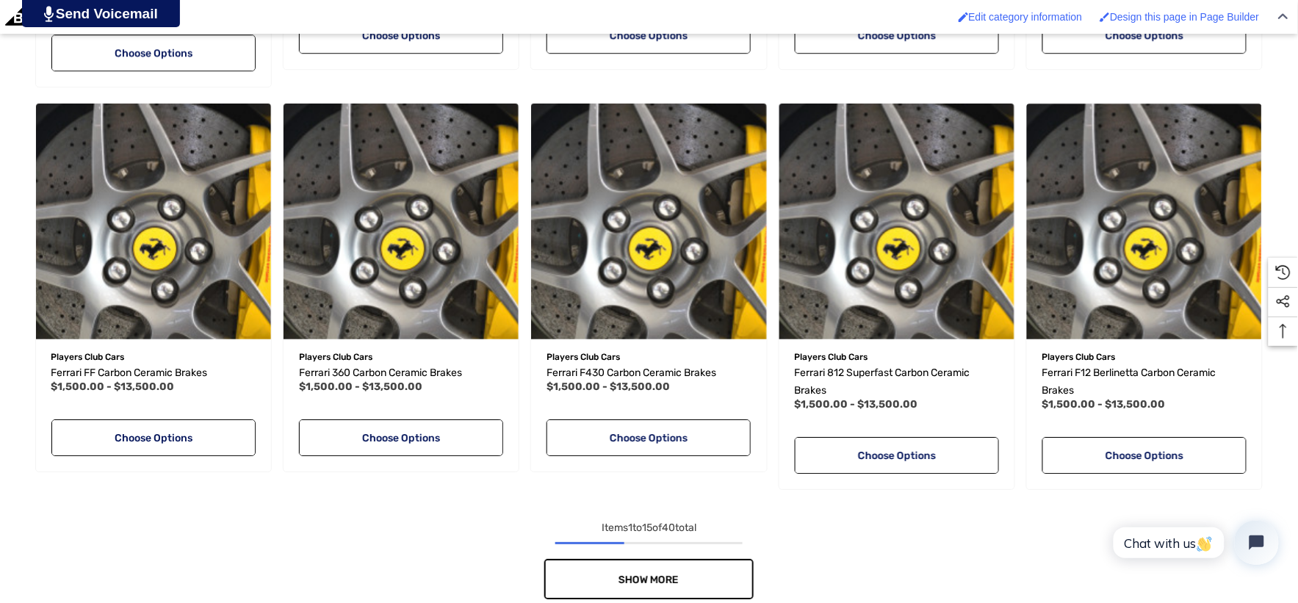
click at [708, 569] on link "Show More" at bounding box center [648, 579] width 209 height 40
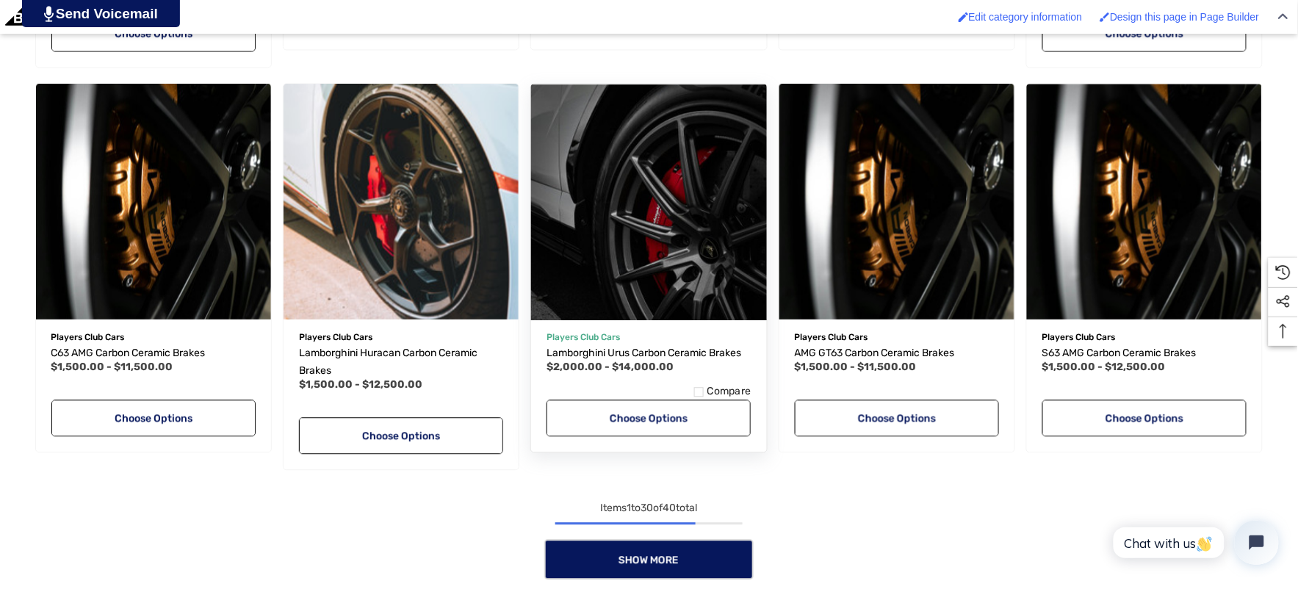
scroll to position [2531, 0]
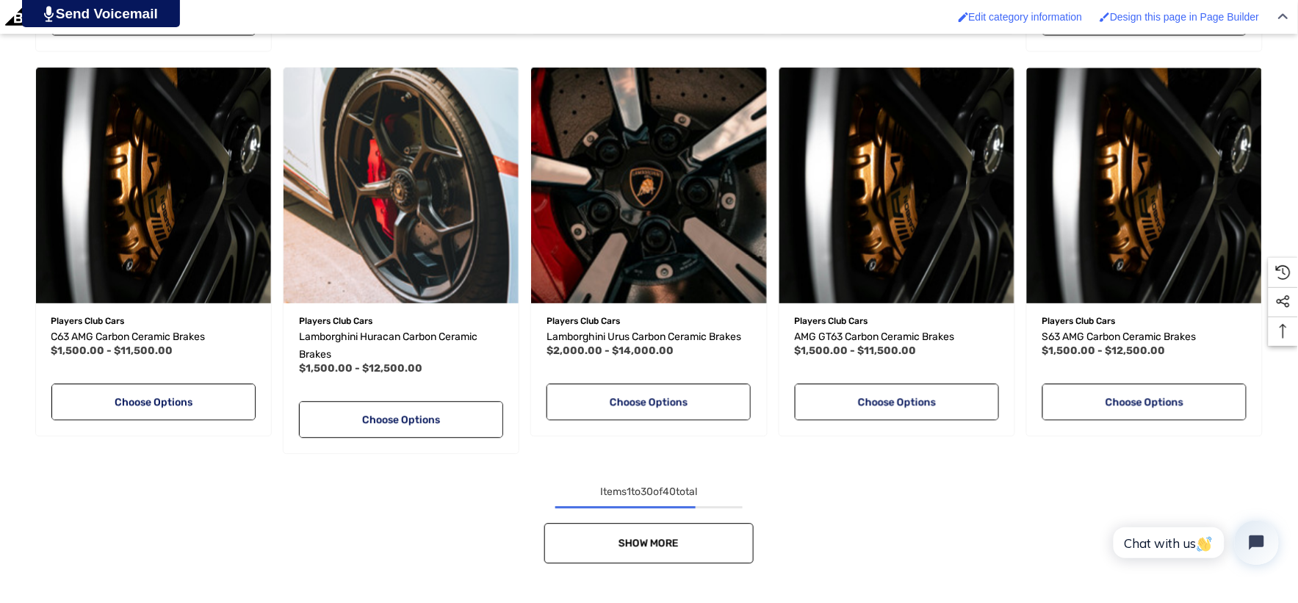
click at [708, 541] on link "Show More" at bounding box center [648, 543] width 209 height 40
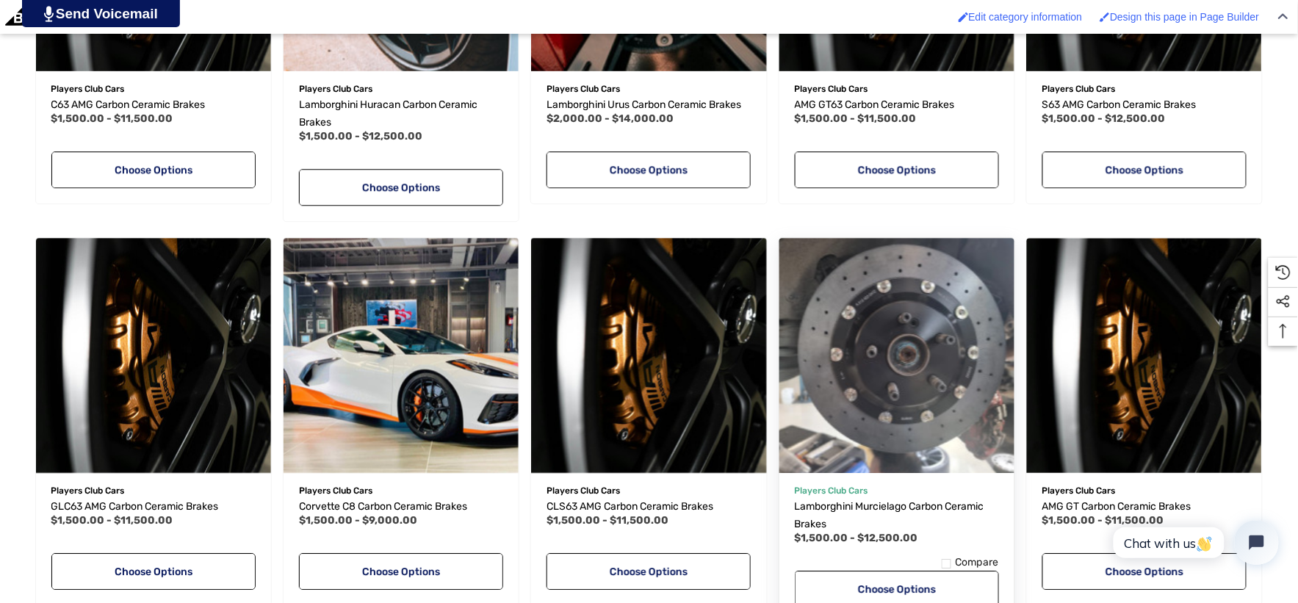
scroll to position [2775, 0]
